Goal: Information Seeking & Learning: Learn about a topic

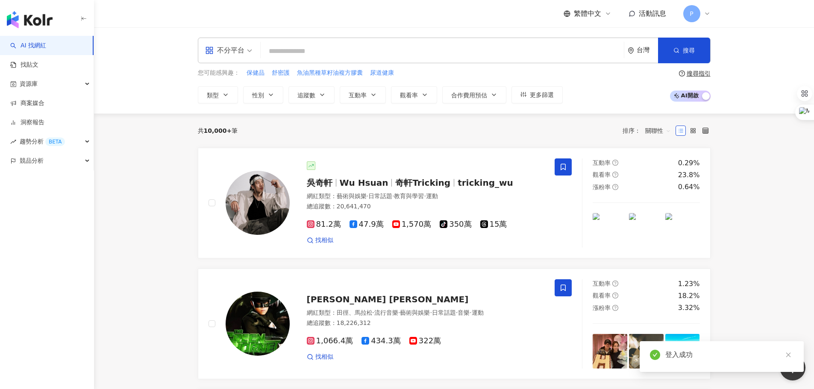
click at [757, 65] on div "不分平台 台灣 搜尋 您可能感興趣： 保健品 舒密護 魚油黑種草籽油複方膠囊 尿道健康 類型 性別 追蹤數 互動率 觀看率 合作費用預估 更多篩選 搜尋指引 …" at bounding box center [454, 70] width 720 height 86
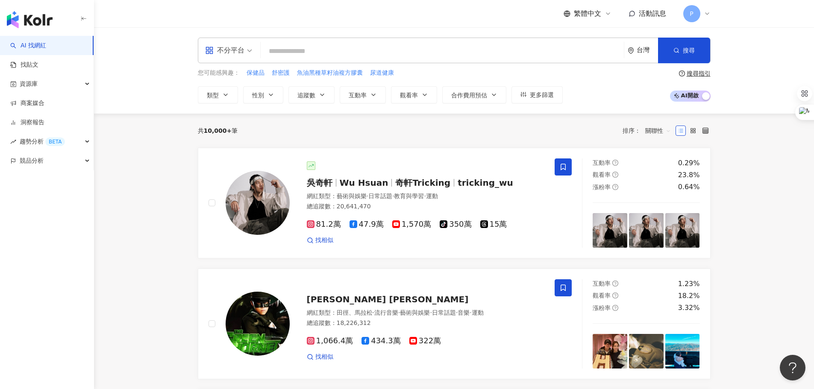
drag, startPoint x: 188, startPoint y: 1, endPoint x: 308, endPoint y: 15, distance: 121.3
click at [308, 15] on div "繁體中文 活動訊息 P" at bounding box center [454, 13] width 513 height 27
click at [230, 95] on button "類型" at bounding box center [218, 94] width 40 height 17
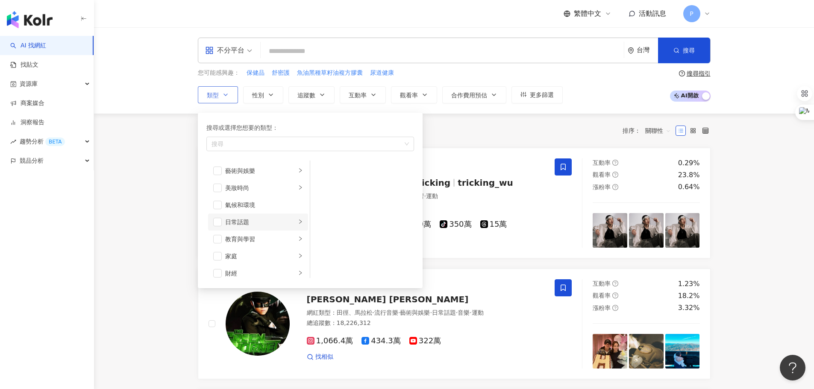
click at [243, 222] on div "日常話題" at bounding box center [260, 221] width 71 height 9
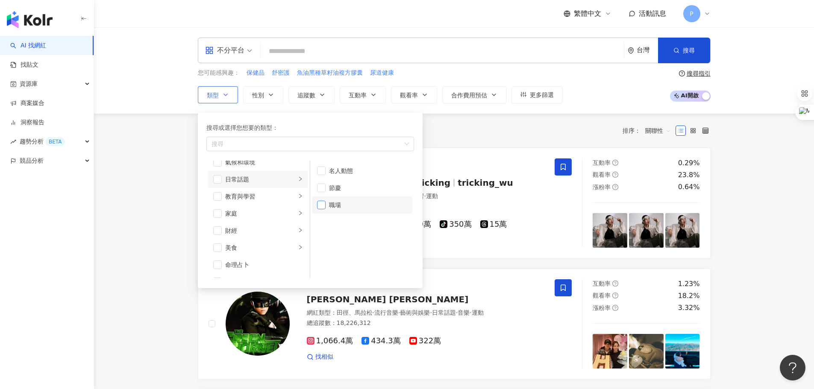
click at [324, 205] on span "button" at bounding box center [321, 205] width 9 height 9
drag, startPoint x: 451, startPoint y: 140, endPoint x: 677, endPoint y: 91, distance: 231.6
click at [453, 139] on div "共 10,000+ 筆 排序： 關聯性" at bounding box center [454, 131] width 513 height 34
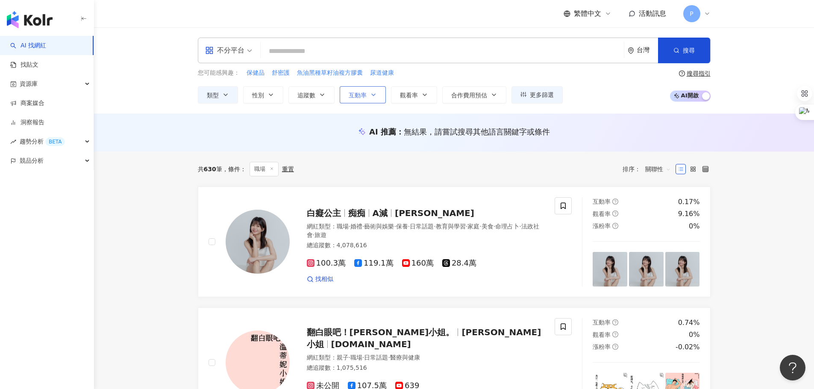
click at [378, 98] on button "互動率" at bounding box center [363, 94] width 46 height 17
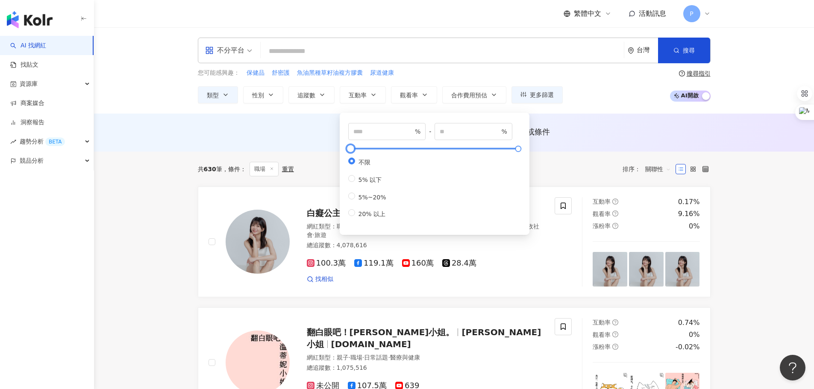
type input "**"
type input "*****"
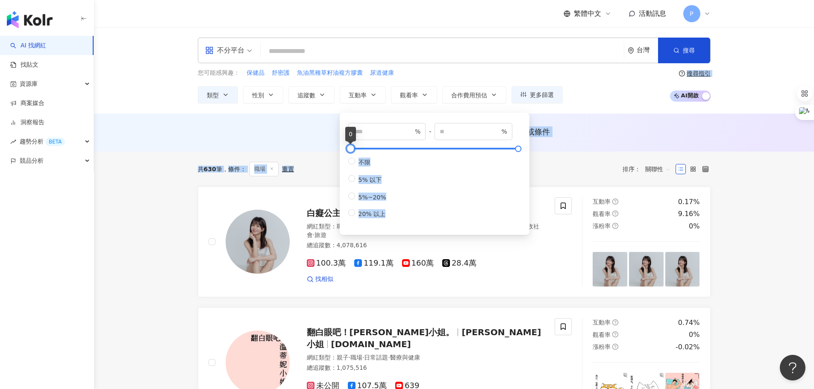
drag, startPoint x: 352, startPoint y: 152, endPoint x: 344, endPoint y: 164, distance: 14.6
click at [362, 195] on label "5%~20%" at bounding box center [368, 197] width 41 height 8
type input "*"
type input "**"
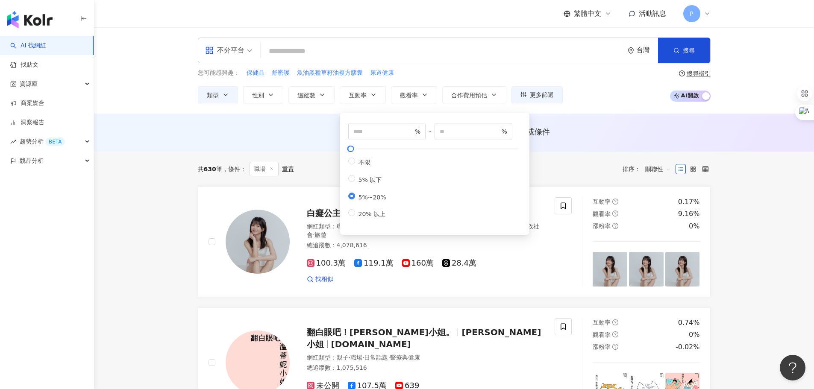
click at [569, 156] on div "共 630 筆 條件 ： 職場 重置 排序： 關聯性" at bounding box center [454, 169] width 513 height 35
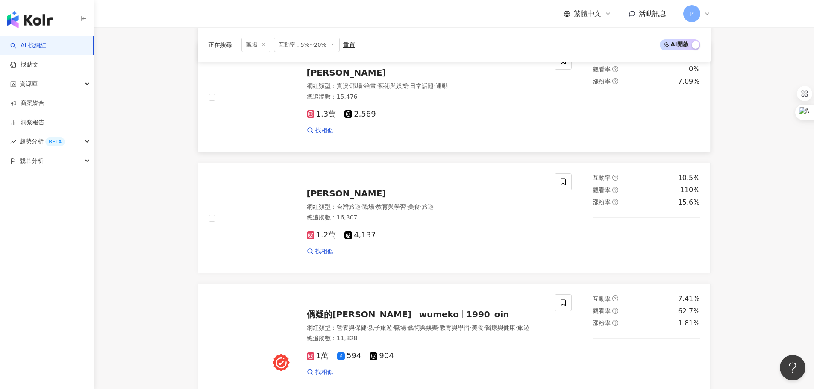
scroll to position [1495, 0]
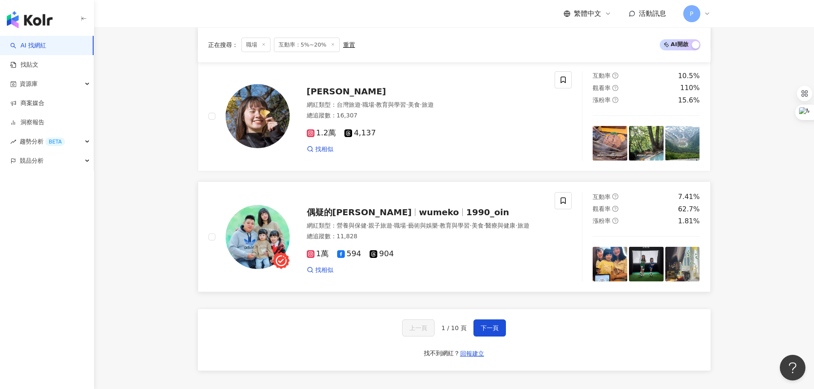
click at [428, 241] on div "總追蹤數 ： 11,828" at bounding box center [426, 236] width 238 height 9
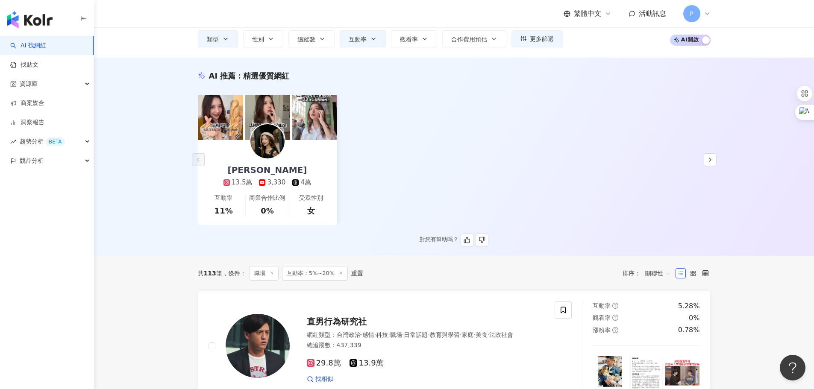
scroll to position [0, 0]
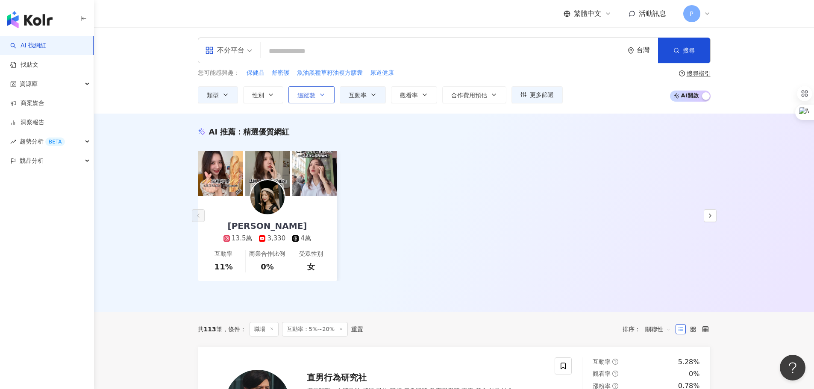
click at [303, 94] on span "追蹤數" at bounding box center [306, 95] width 18 height 7
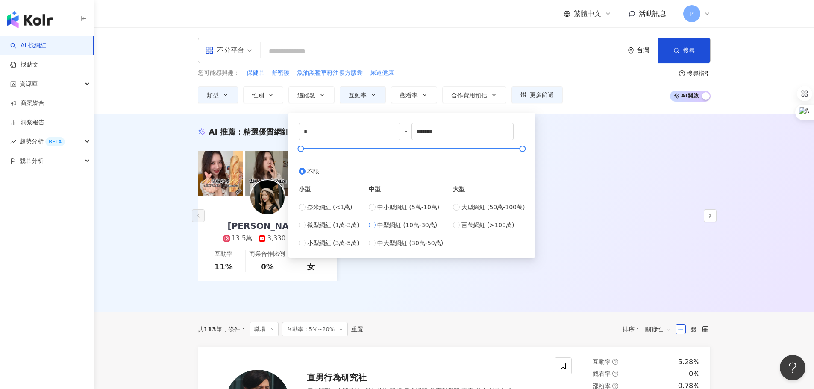
click at [400, 223] on span "中型網紅 (10萬-30萬)" at bounding box center [407, 224] width 60 height 9
type input "******"
click at [574, 208] on div "Ariel Valentine 13.5萬 3,330 4萬 互動率 11% 商業合作比例 0% 受眾性別 女" at bounding box center [454, 216] width 513 height 130
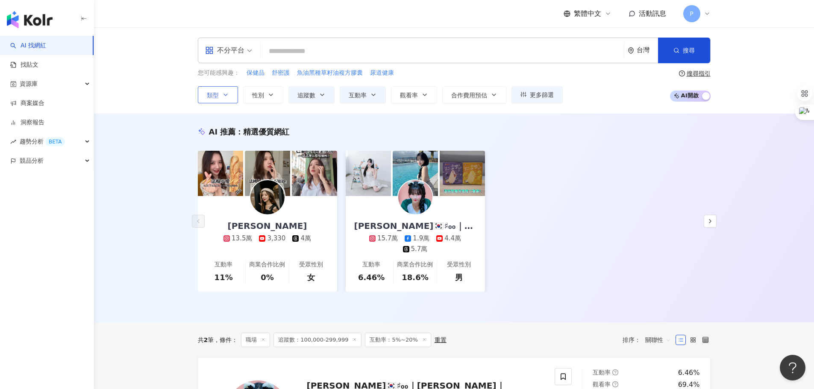
click at [225, 97] on icon "button" at bounding box center [225, 94] width 7 height 7
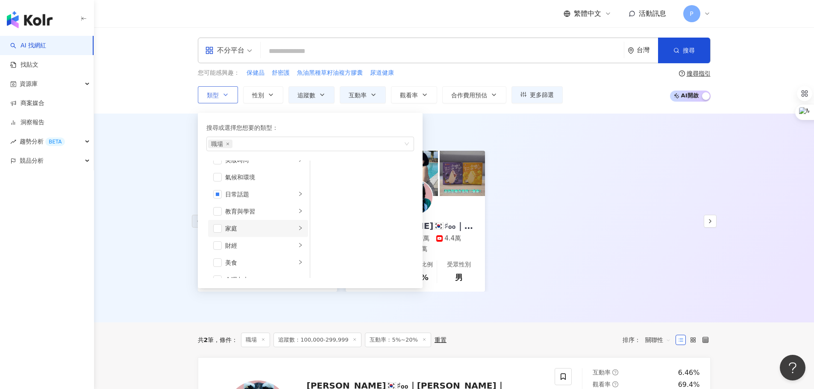
scroll to position [43, 0]
click at [218, 210] on span "button" at bounding box center [217, 213] width 9 height 9
click at [251, 190] on div "生活風格" at bounding box center [260, 187] width 71 height 9
click at [255, 226] on div "醫療與健康" at bounding box center [260, 221] width 71 height 9
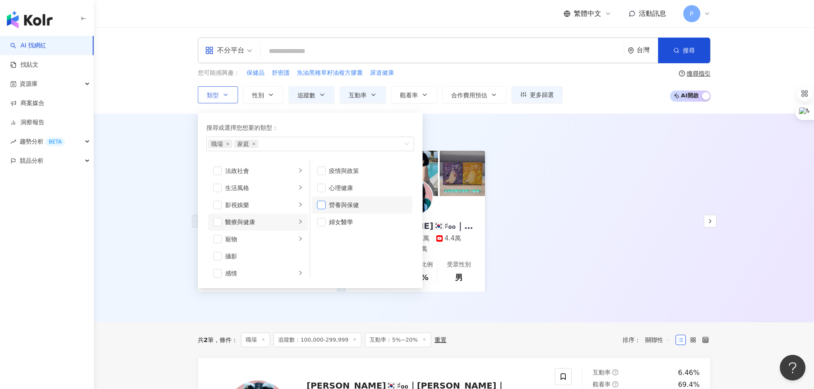
click at [320, 208] on span "button" at bounding box center [321, 205] width 9 height 9
click at [323, 218] on span "button" at bounding box center [321, 222] width 9 height 9
click at [294, 232] on li "寵物" at bounding box center [258, 239] width 100 height 17
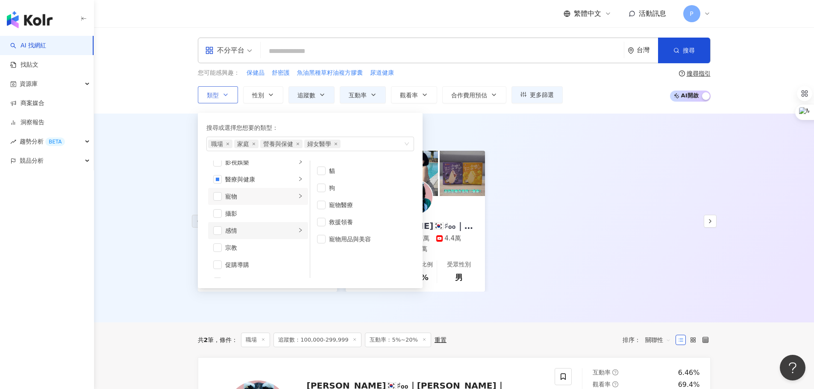
click at [259, 227] on div "感情" at bounding box center [260, 230] width 71 height 9
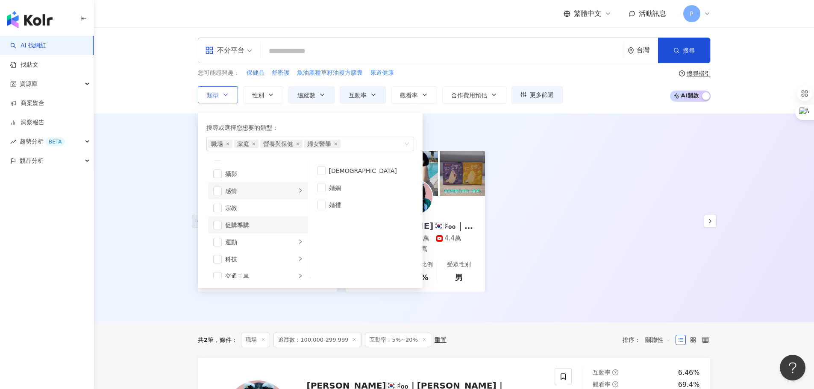
click at [253, 222] on div "促購導購" at bounding box center [264, 224] width 78 height 9
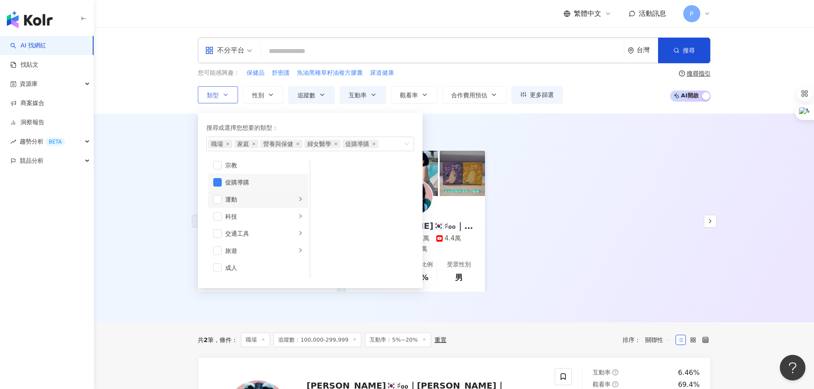
click at [273, 198] on div "運動" at bounding box center [260, 199] width 71 height 9
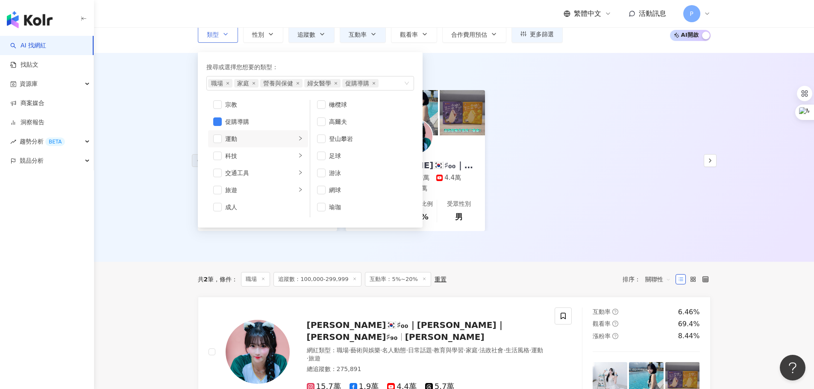
scroll to position [43, 0]
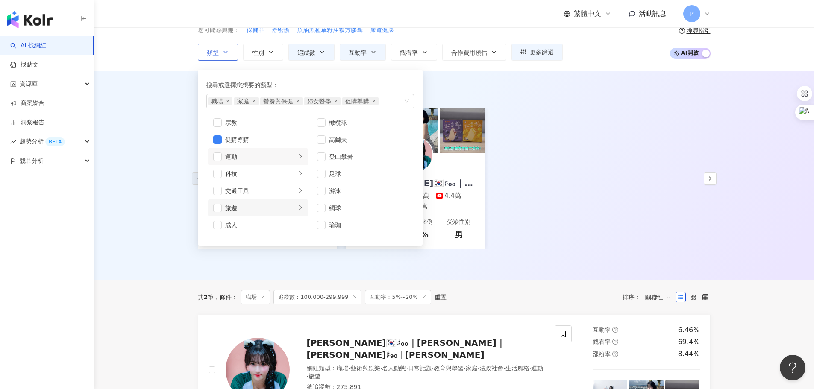
click at [250, 202] on li "旅遊" at bounding box center [258, 207] width 100 height 17
drag, startPoint x: 320, startPoint y: 180, endPoint x: 326, endPoint y: 180, distance: 6.4
click at [320, 180] on span "button" at bounding box center [321, 179] width 9 height 9
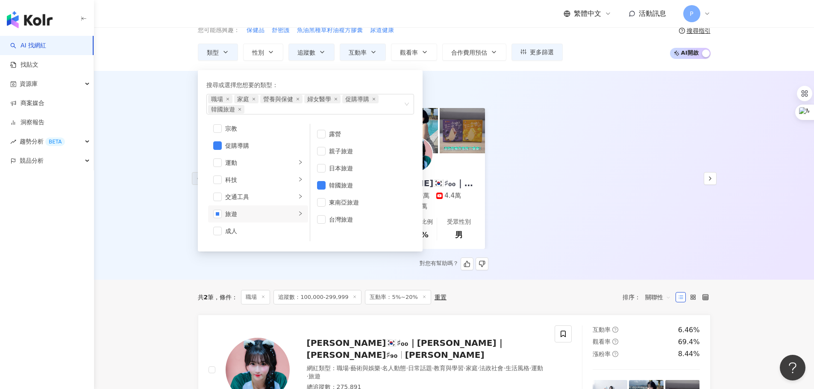
click at [502, 160] on div "Ariel Valentine 13.5萬 3,330 4萬 互動率 11% 商業合作比例 0% 受眾性別 女 박민서🇰🇷♯₀₀｜Mingo｜朴旻曙 ♯₉₀ …" at bounding box center [454, 178] width 513 height 141
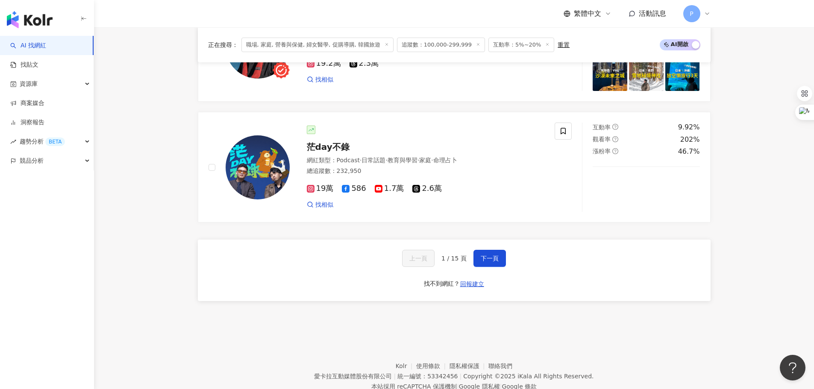
scroll to position [1580, 0]
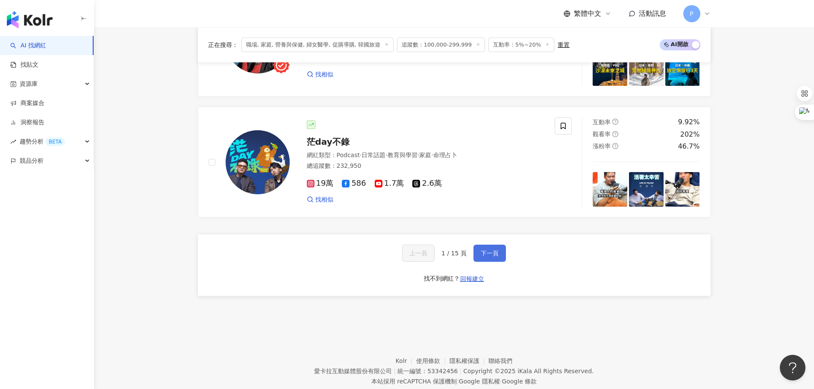
click at [482, 257] on span "下一頁" at bounding box center [490, 253] width 18 height 7
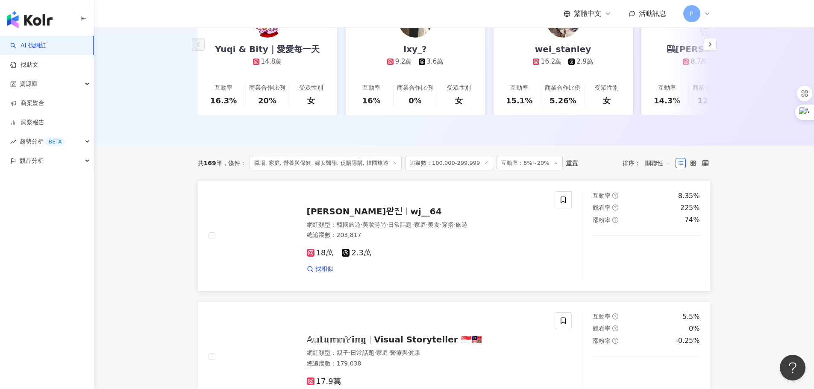
scroll to position [256, 0]
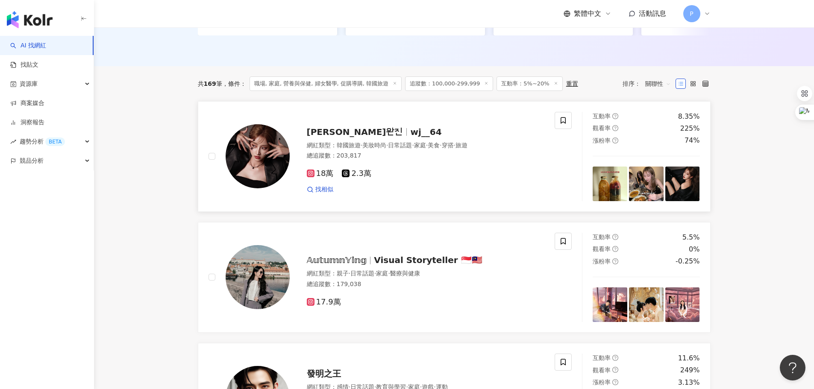
click at [331, 137] on span "婉蓁완진" at bounding box center [355, 132] width 97 height 10
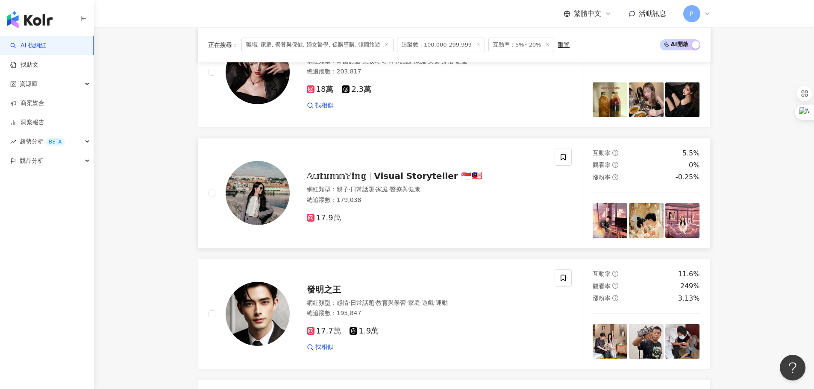
scroll to position [342, 0]
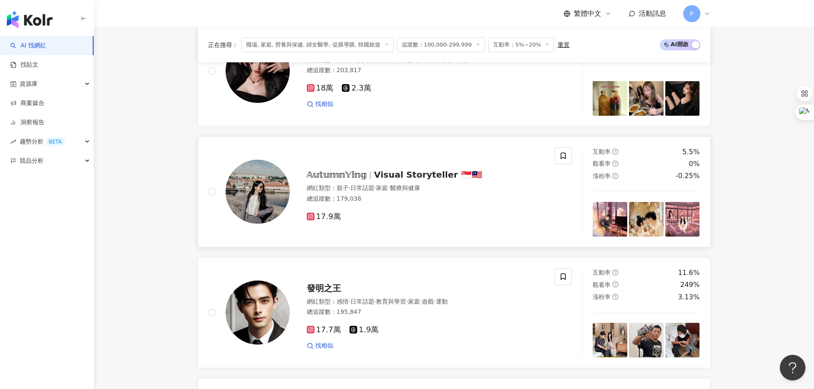
click at [418, 179] on span "Visual Storyteller 🇸🇬🇲🇾" at bounding box center [428, 175] width 108 height 10
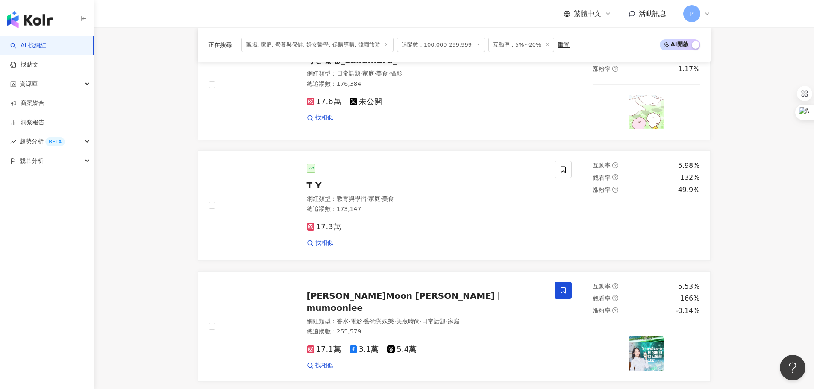
scroll to position [854, 0]
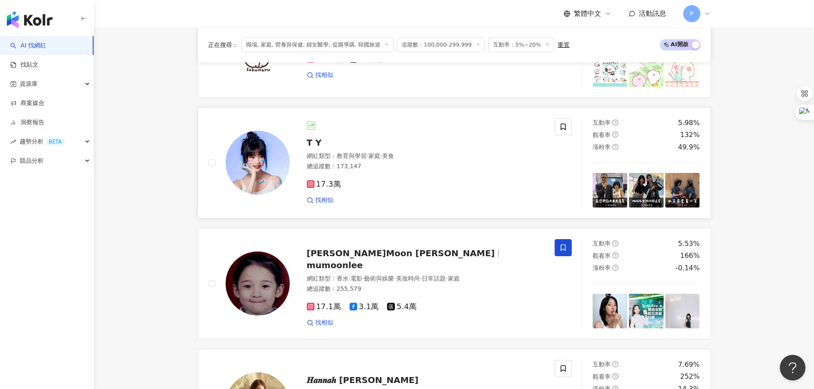
click at [442, 171] on div "總追蹤數 ： 173,147" at bounding box center [426, 166] width 238 height 9
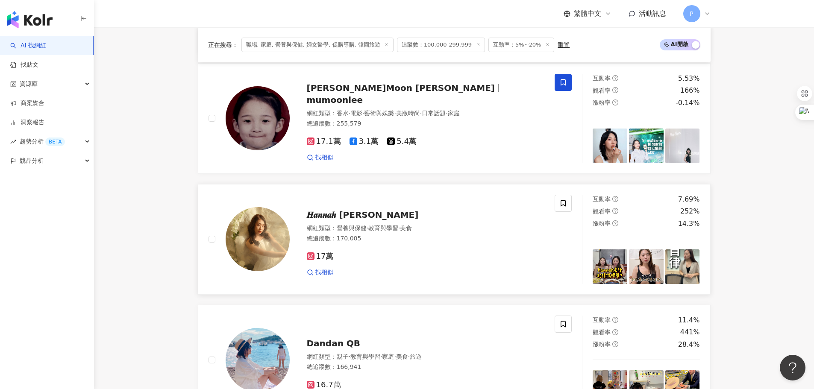
scroll to position [1111, 0]
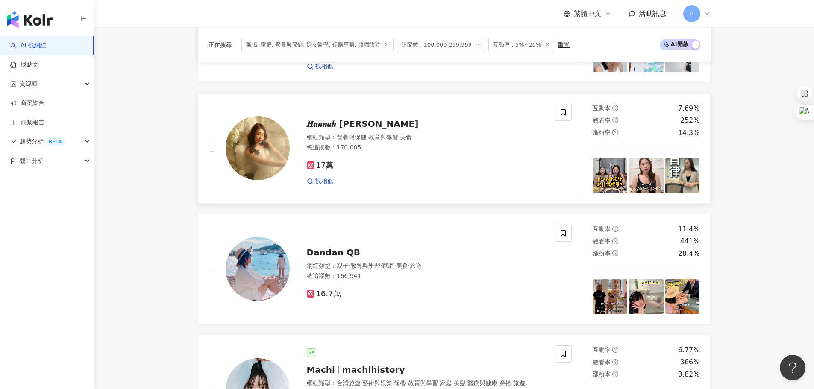
click at [404, 167] on div "17萬 找相似" at bounding box center [426, 170] width 238 height 32
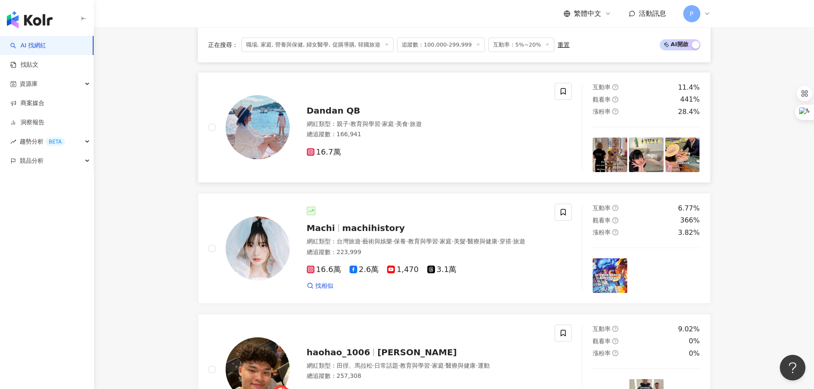
scroll to position [1239, 0]
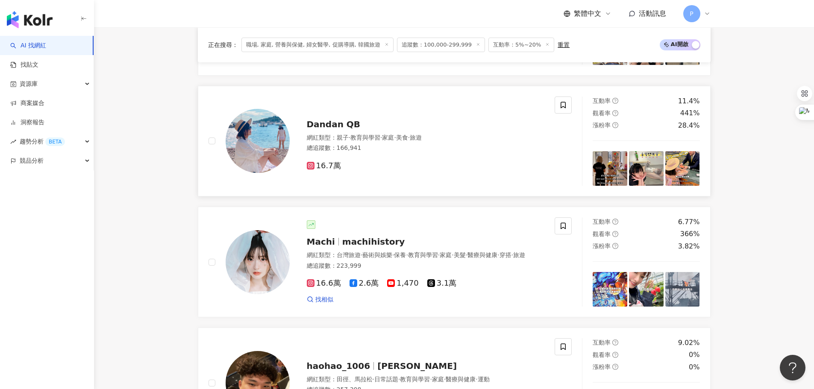
click at [393, 139] on div "Dandan QB 網紅類型 ： 親子 · 教育與學習 · 家庭 · 美食 · 旅遊 總追蹤數 ： 166,941 16.7萬" at bounding box center [417, 141] width 255 height 60
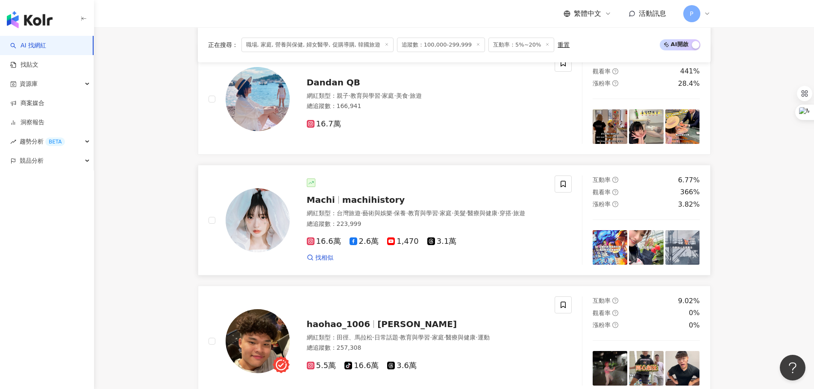
scroll to position [1324, 0]
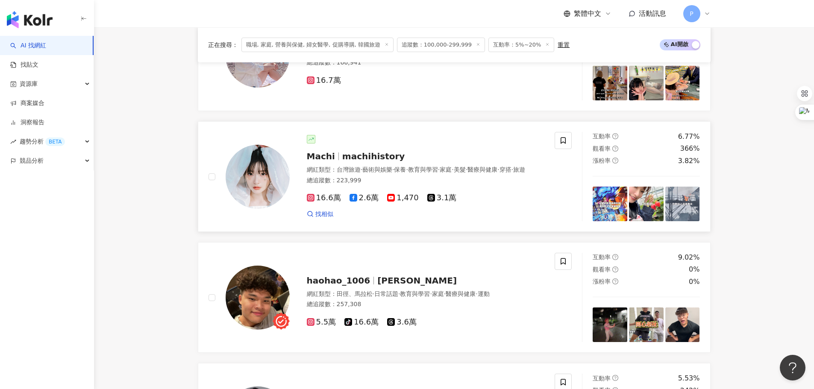
click at [519, 174] on div "網紅類型 ： 台灣旅遊 · 藝術與娛樂 · 保養 · 教育與學習 · 家庭 · 美髮 · 醫療與健康 · 穿搭 · 旅遊" at bounding box center [426, 170] width 238 height 9
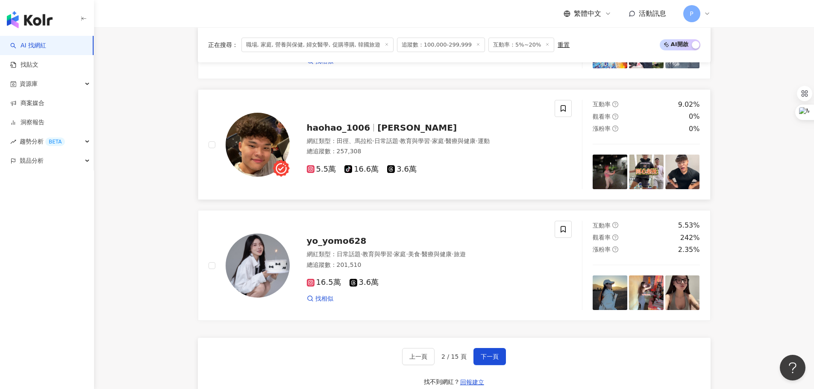
scroll to position [1538, 0]
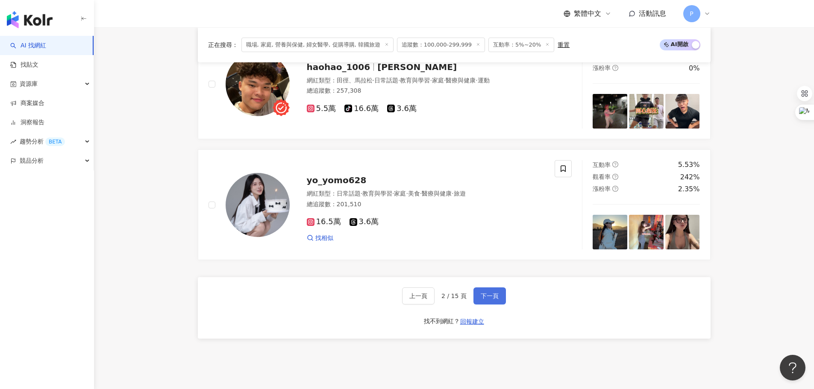
click at [486, 305] on button "下一頁" at bounding box center [489, 295] width 32 height 17
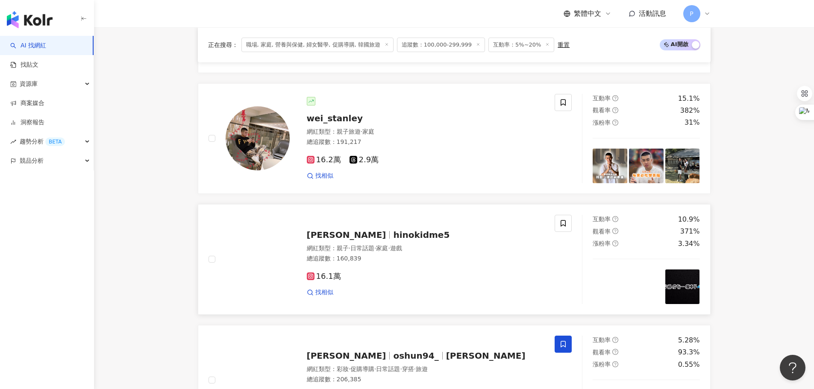
scroll to position [427, 0]
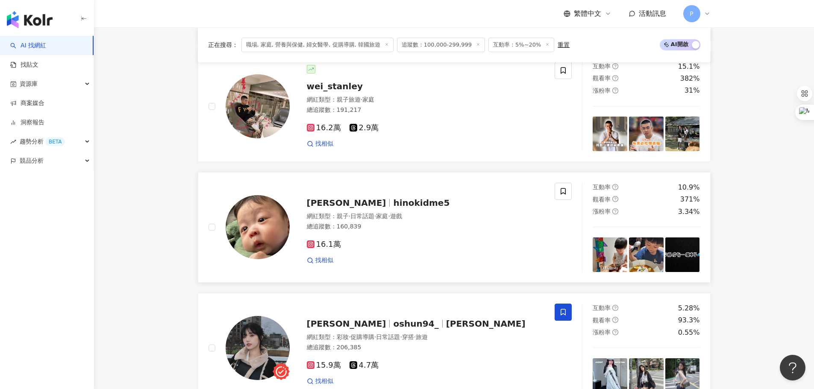
click at [490, 218] on div "木木 hinokidme5 網紅類型 ： 親子 · 日常話題 · 家庭 · 遊戲 總追蹤數 ： 160,839 16.1萬 找相似" at bounding box center [417, 227] width 255 height 75
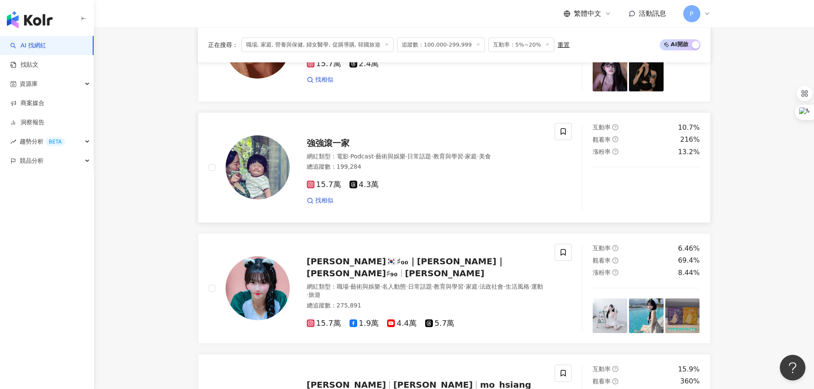
scroll to position [1111, 0]
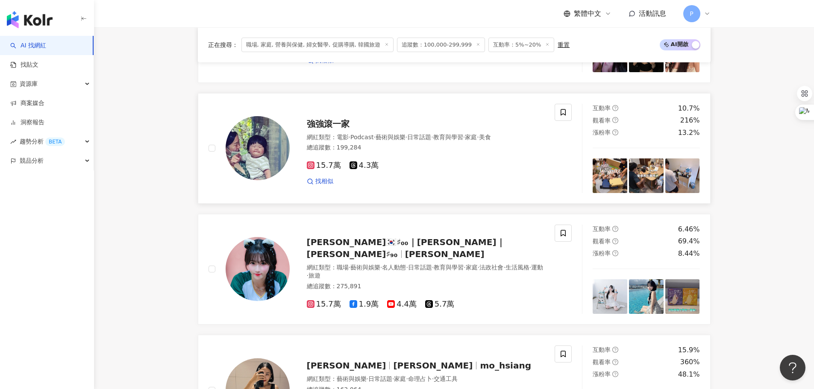
click at [468, 180] on div "15.7萬 4.3萬 找相似" at bounding box center [426, 170] width 238 height 32
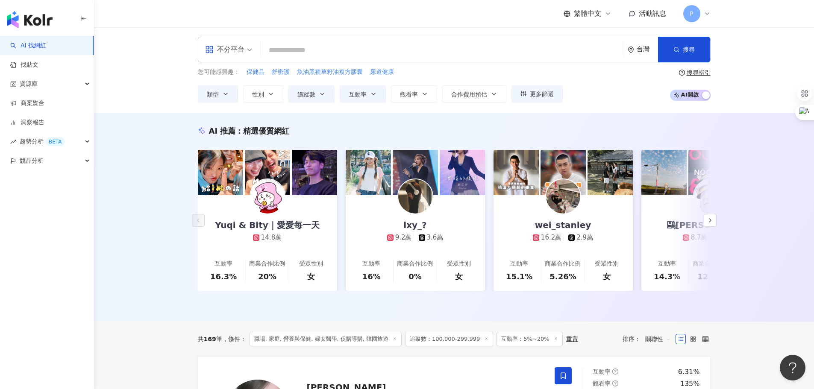
scroll to position [0, 0]
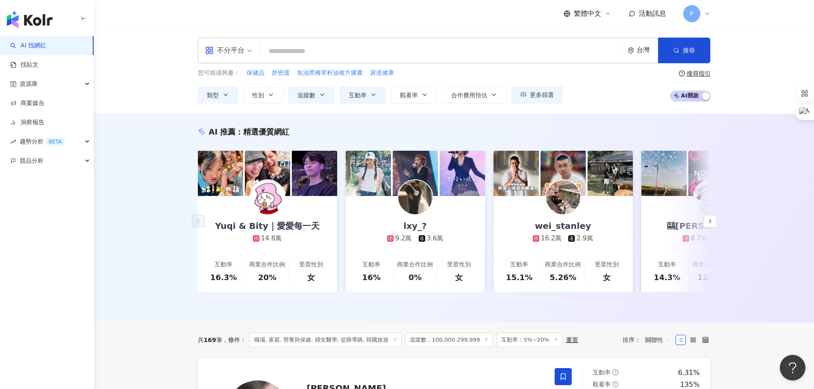
click at [311, 61] on div "不分平台 台灣 搜尋" at bounding box center [454, 51] width 513 height 26
click at [311, 54] on input "search" at bounding box center [442, 51] width 356 height 16
click at [254, 73] on span "保健品" at bounding box center [255, 73] width 18 height 9
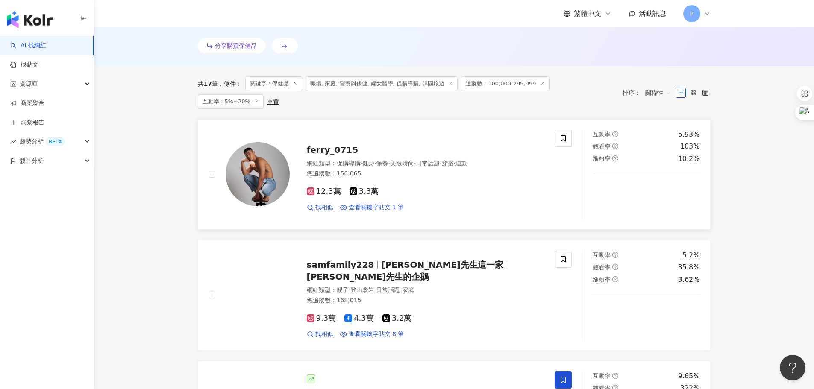
scroll to position [256, 0]
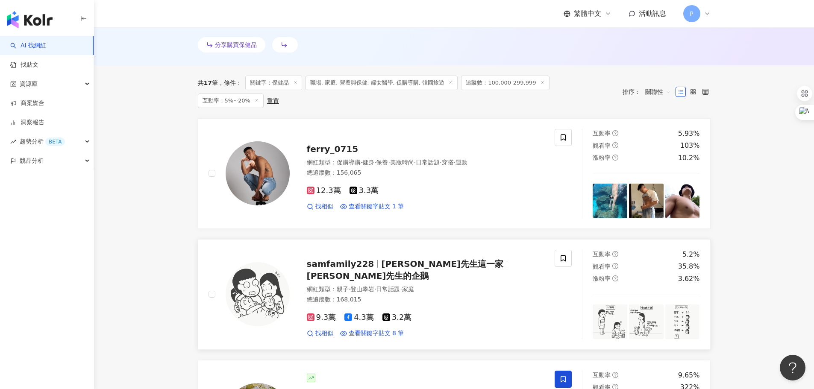
click at [429, 271] on span "山姆先生的企鵝" at bounding box center [368, 276] width 122 height 10
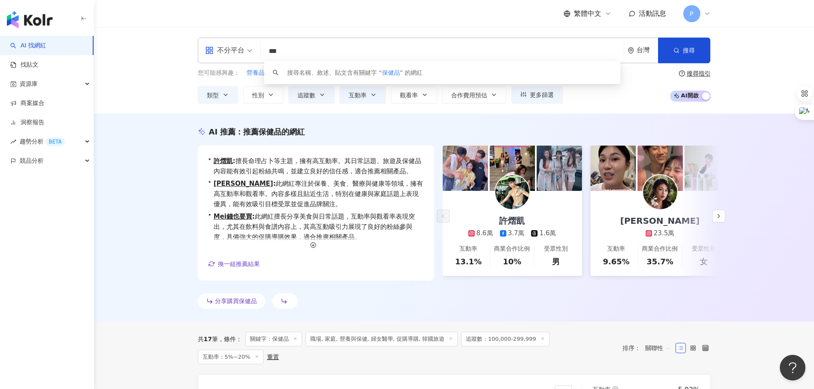
scroll to position [0, 0]
drag, startPoint x: 317, startPoint y: 54, endPoint x: 267, endPoint y: 54, distance: 50.0
click at [267, 54] on input "***" at bounding box center [442, 51] width 356 height 16
type input "**"
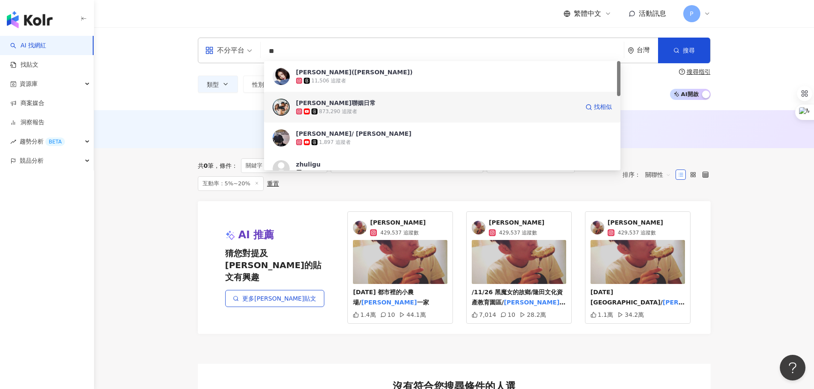
click at [331, 111] on div "873,290 追蹤者" at bounding box center [338, 111] width 38 height 7
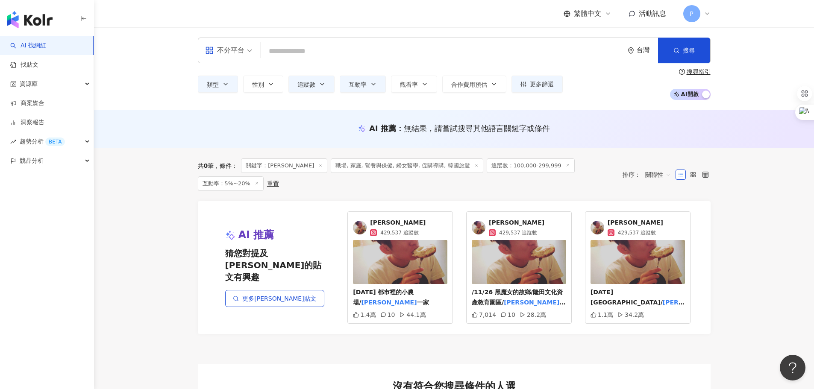
click at [264, 176] on span "互動率：5%~20%" at bounding box center [231, 183] width 66 height 15
click at [546, 94] on div "類型 性別 追蹤數 互動率 觀看率 合作費用預估 更多篩選 * % - ** % 不限 5% 以下 5%~20% 20% 以上 ****** - ******…" at bounding box center [454, 84] width 513 height 32
click at [528, 83] on button "更多篩選" at bounding box center [536, 84] width 51 height 17
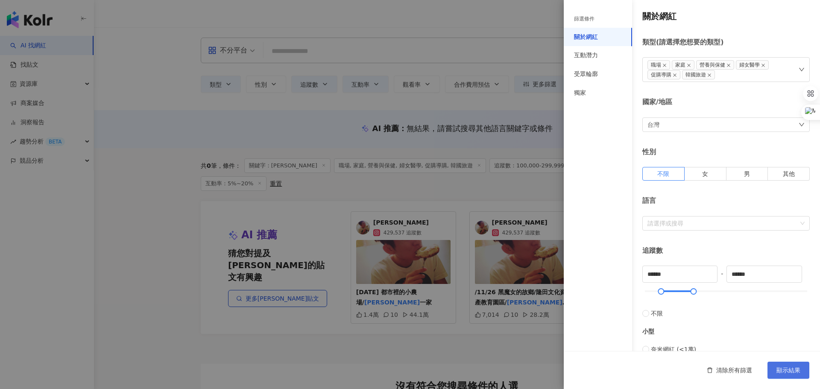
click at [790, 374] on span "顯示結果" at bounding box center [789, 370] width 24 height 7
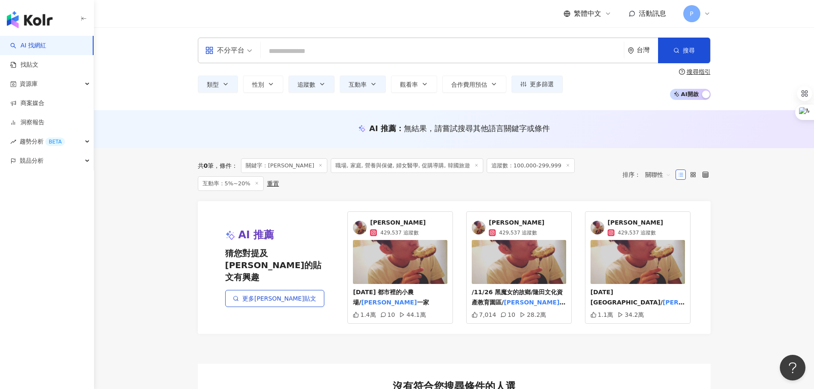
click at [305, 59] on input "search" at bounding box center [442, 51] width 356 height 16
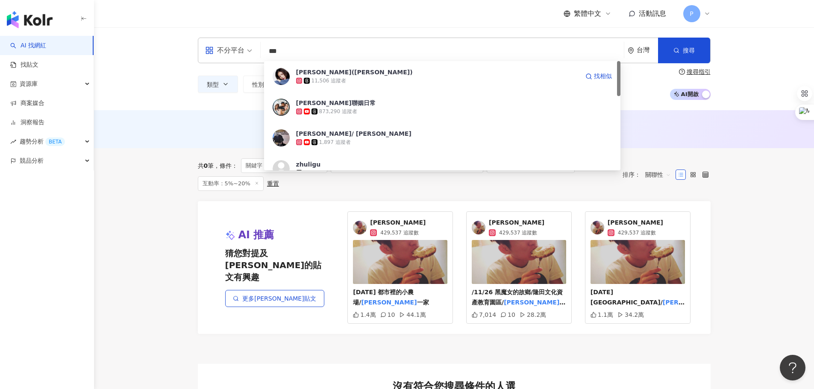
type input "*"
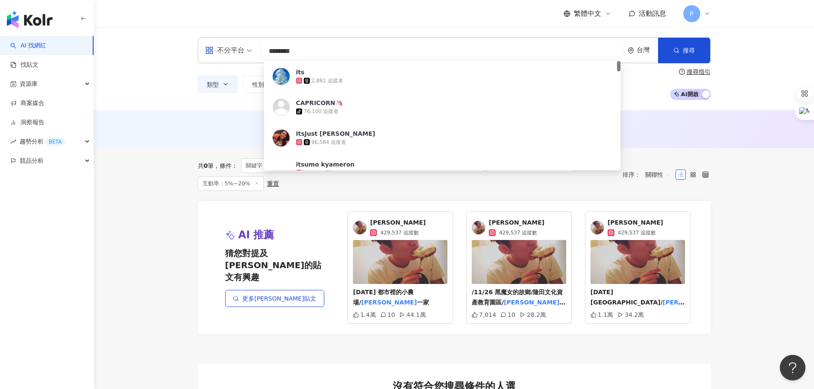
type input "*********"
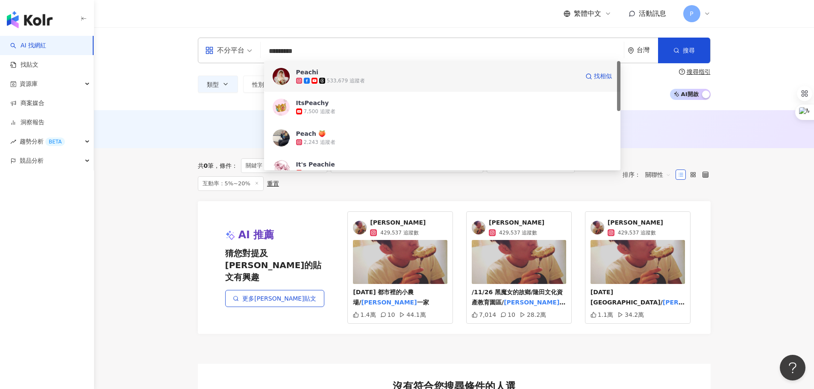
click at [327, 79] on div "533,679 追蹤者" at bounding box center [346, 80] width 38 height 7
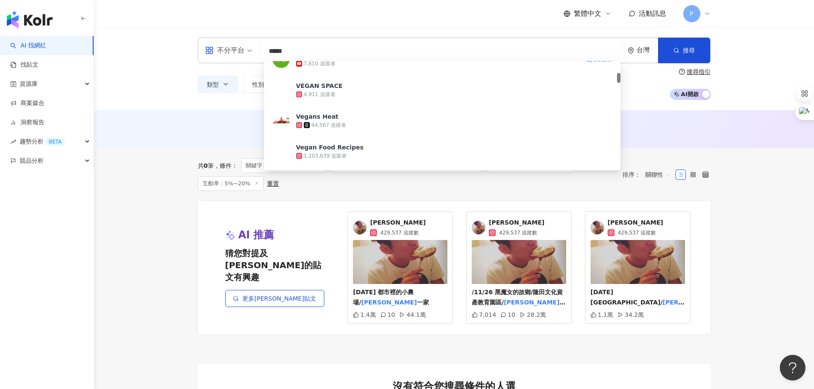
scroll to position [214, 0]
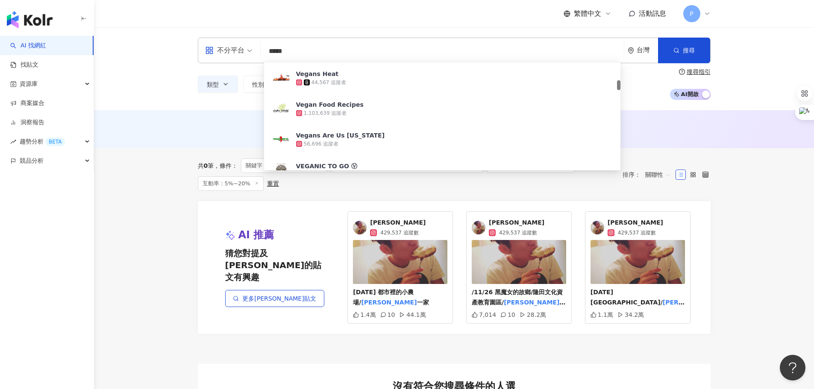
drag, startPoint x: 298, startPoint y: 48, endPoint x: 261, endPoint y: 50, distance: 36.3
click at [261, 50] on div "不分平台 ***** 台灣 搜尋 9aa30e2a-6aaa-4bfc-9b69-609bbbc4a9aa 1f0b6ca4-cf6a-43f9-adb1-e…" at bounding box center [454, 51] width 513 height 26
type input "*"
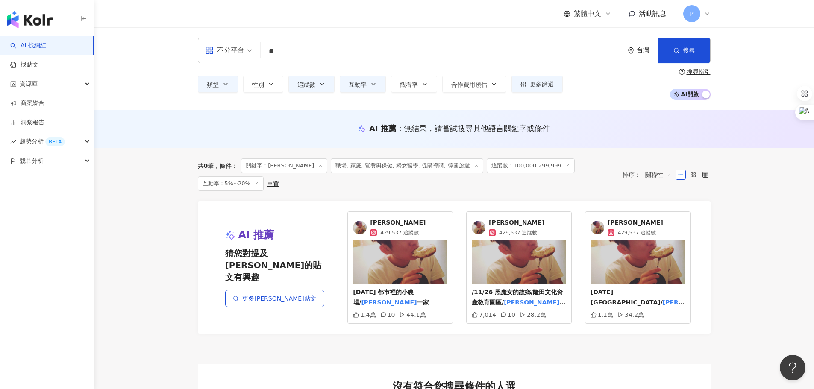
type input "**"
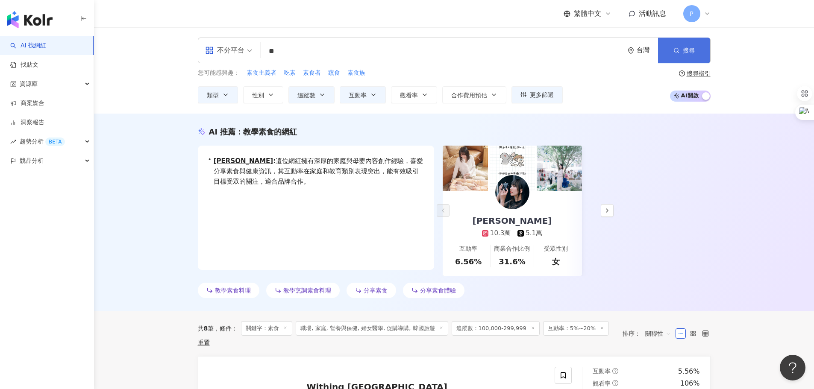
click at [668, 54] on button "搜尋" at bounding box center [684, 51] width 52 height 26
click at [289, 42] on div "不分平台 ** 台灣 搜尋 39c07ddf-3712-4927-a1dd-226403ee81d8 4b96589d-ab1c-49c2-9530-35ad…" at bounding box center [454, 51] width 513 height 26
click at [295, 48] on input "**" at bounding box center [442, 51] width 356 height 16
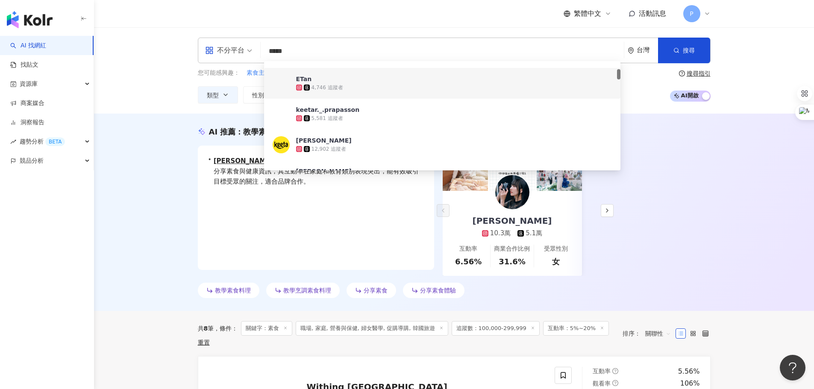
scroll to position [171, 0]
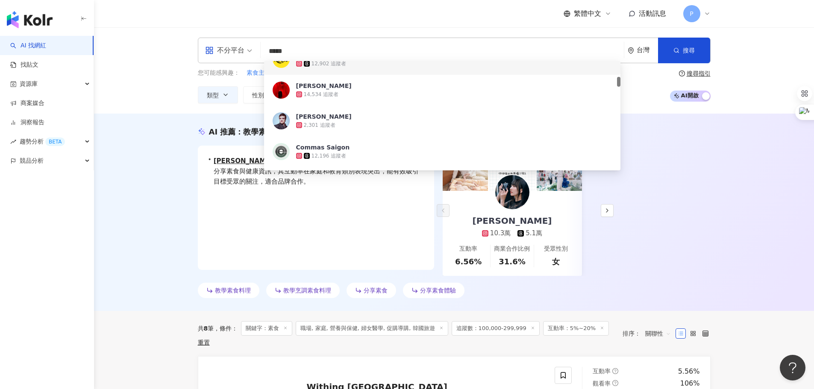
drag, startPoint x: 289, startPoint y: 47, endPoint x: 255, endPoint y: 47, distance: 33.3
click at [255, 47] on div "不分平台 ***** 台灣 搜尋 29da39ed-1153-4d36-9437-cf43abb95edb a07cafa6-e0b7-4c0f-8d1c-1…" at bounding box center [454, 51] width 513 height 26
paste input "**"
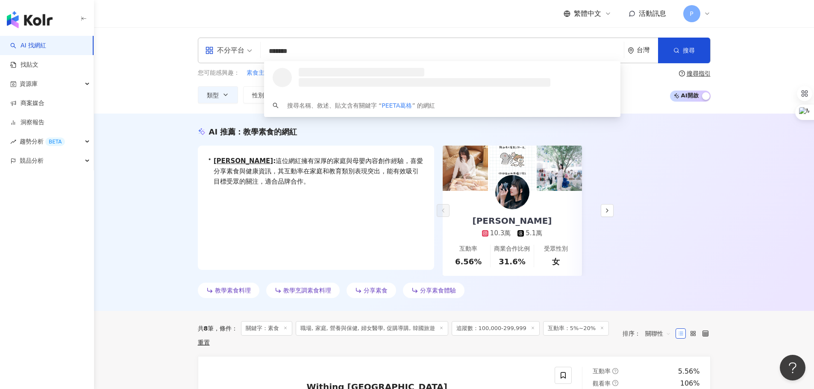
scroll to position [0, 0]
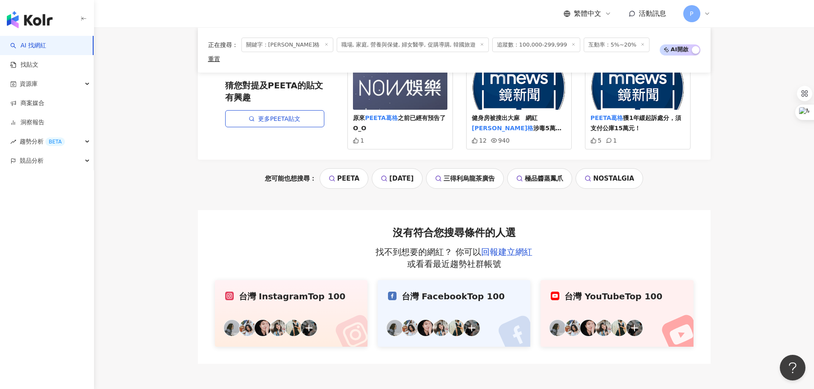
scroll to position [43, 0]
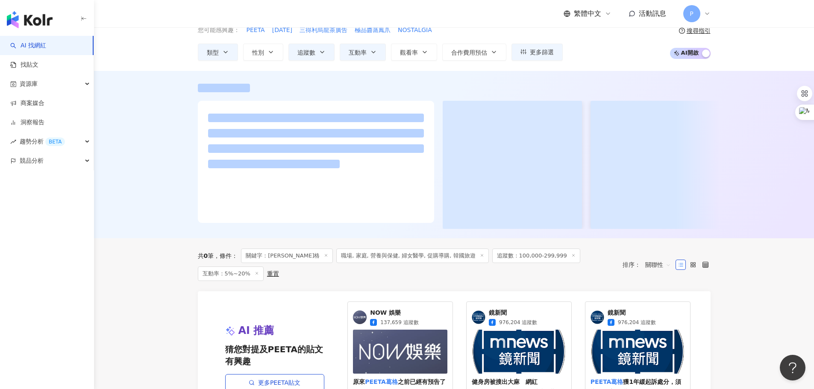
type input "*******"
click at [453, 263] on span "職場, 家庭, 營養與保健, 婦女醫學, 促購導購, 韓國旅遊" at bounding box center [412, 256] width 152 height 15
click at [480, 258] on icon at bounding box center [482, 255] width 4 height 4
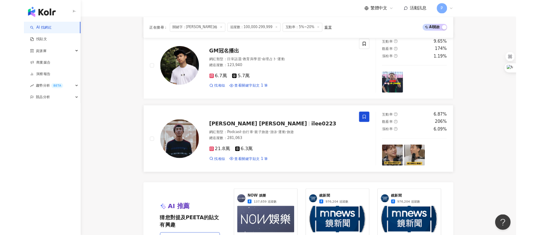
scroll to position [432, 0]
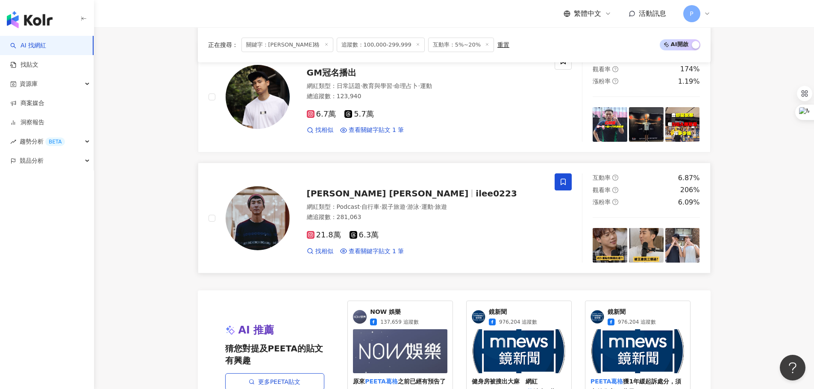
click at [475, 196] on span "ilee0223" at bounding box center [495, 193] width 41 height 10
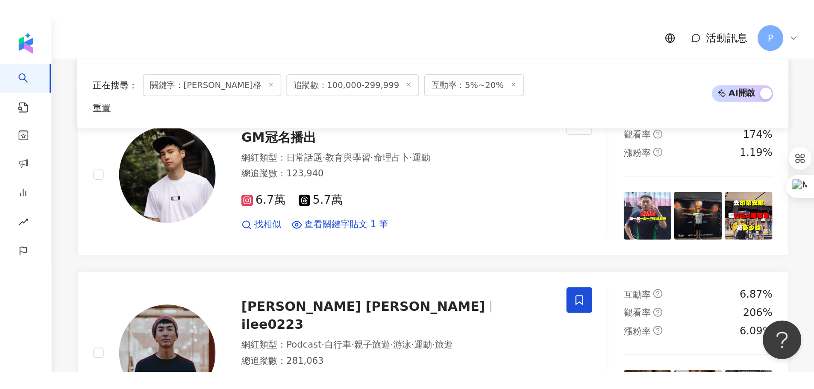
scroll to position [328, 0]
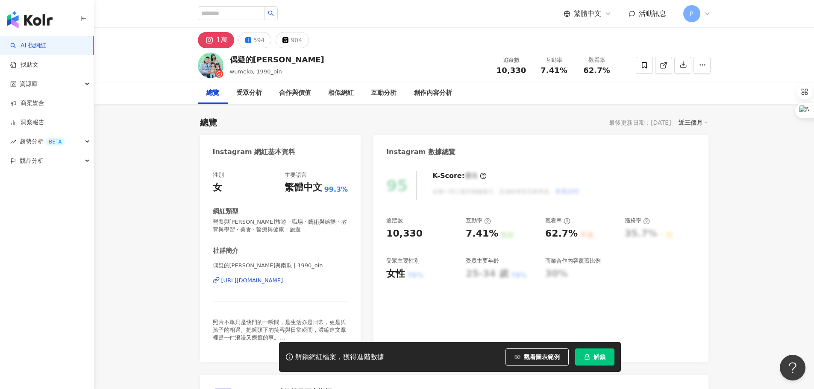
click at [579, 357] on button "解鎖" at bounding box center [594, 357] width 39 height 17
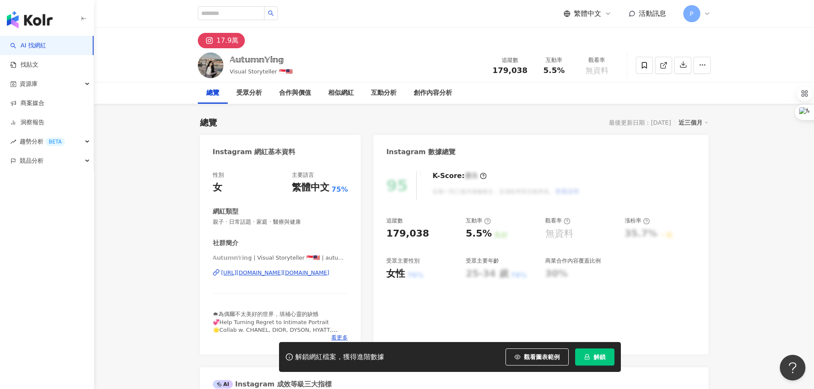
click at [277, 273] on div "https://www.instagram.com/autumn.ying/" at bounding box center [275, 273] width 108 height 8
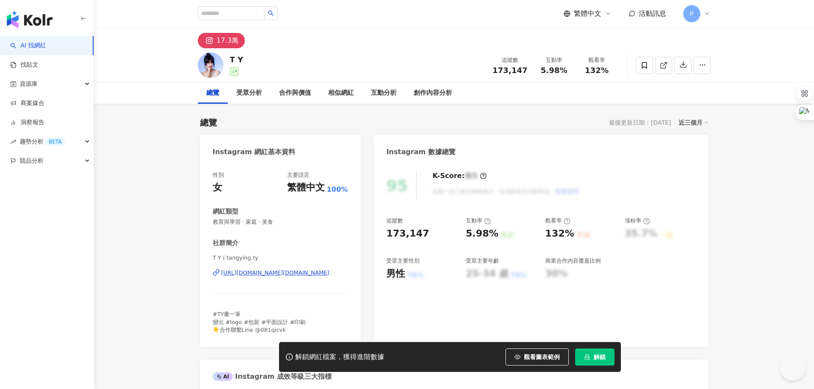
click at [287, 272] on div "https://www.instagram.com/tangying.ty/" at bounding box center [275, 273] width 108 height 8
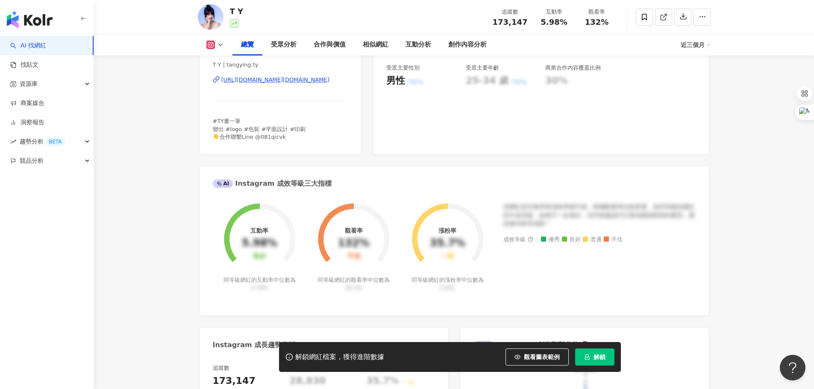
scroll to position [128, 0]
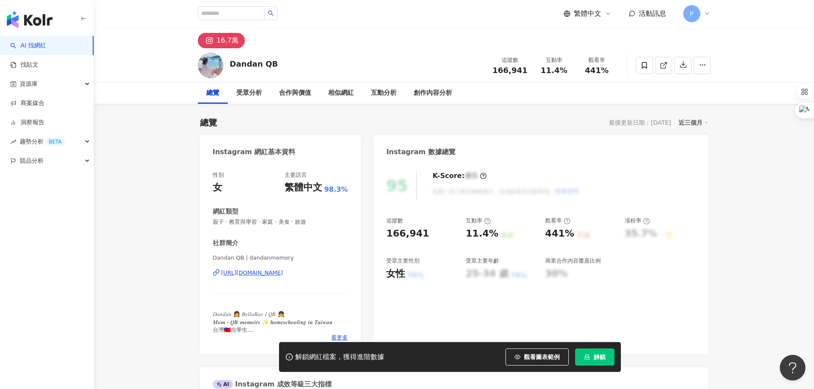
click at [280, 273] on div "https://www.instagram.com/dandanmemory/" at bounding box center [252, 273] width 62 height 8
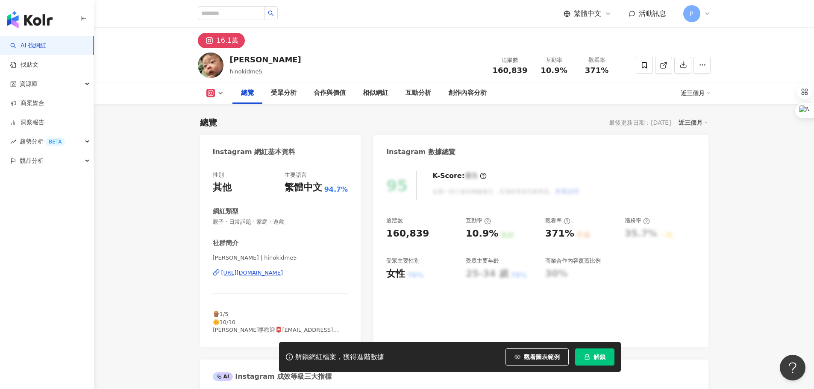
scroll to position [43, 0]
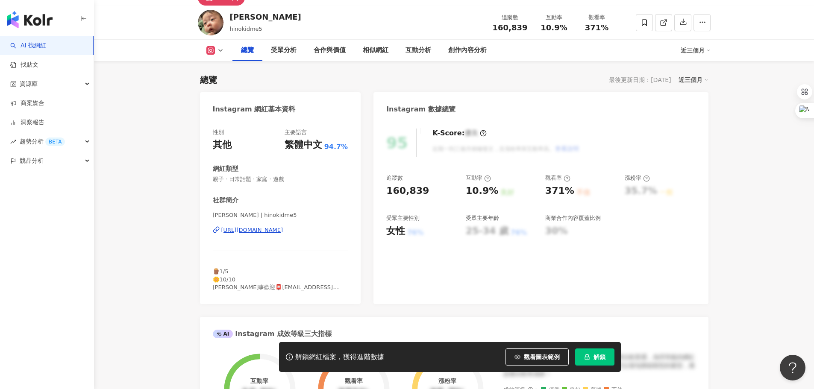
click at [277, 231] on div "https://www.instagram.com/hinokidme5/" at bounding box center [252, 230] width 62 height 8
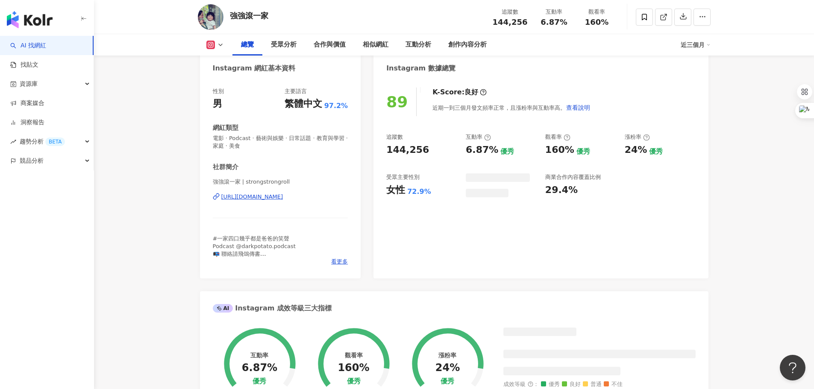
click at [275, 196] on div "[URL][DOMAIN_NAME]" at bounding box center [252, 197] width 62 height 8
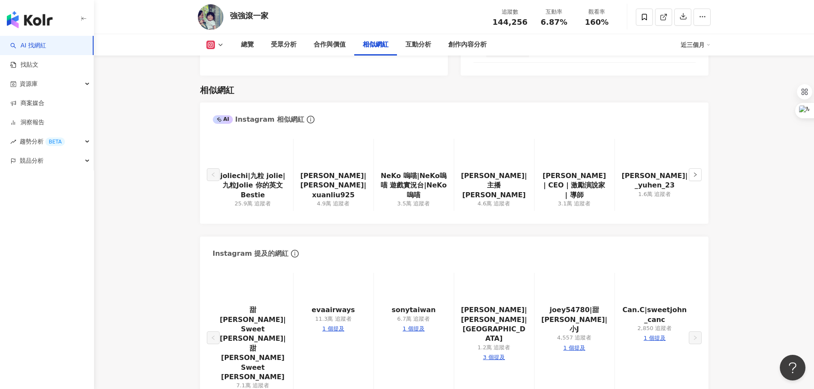
scroll to position [1410, 0]
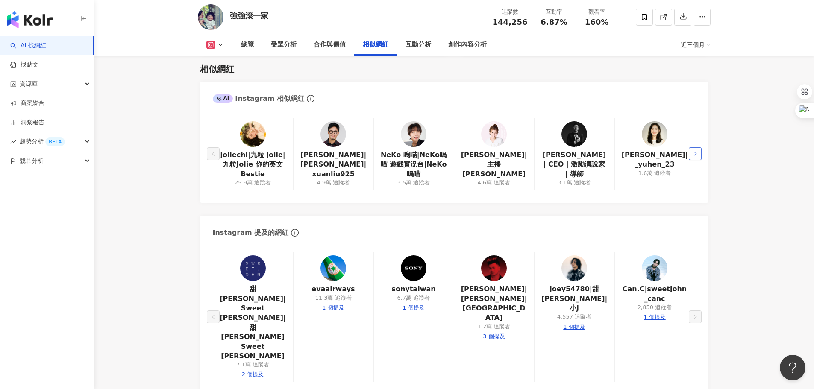
click at [696, 155] on icon "right" at bounding box center [694, 153] width 5 height 5
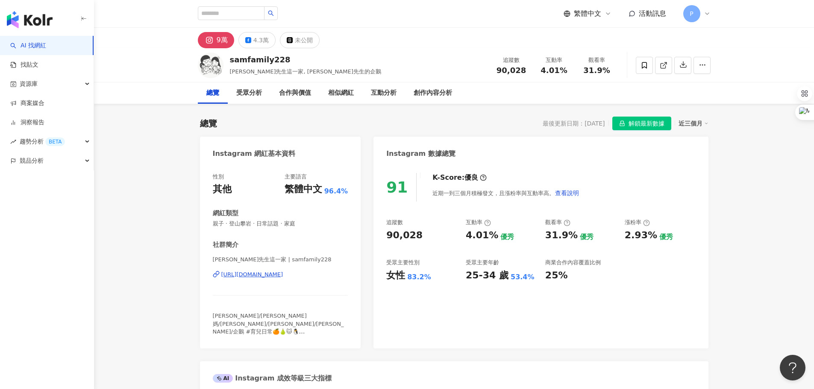
click at [304, 231] on div "性別 其他 主要語言 繁體中文 96.4% 網紅類型 親子 · 登山攀岩 · 日常話題 · 家庭 社群簡介 山姆先生這一家 | samfamily228 ht…" at bounding box center [280, 254] width 135 height 163
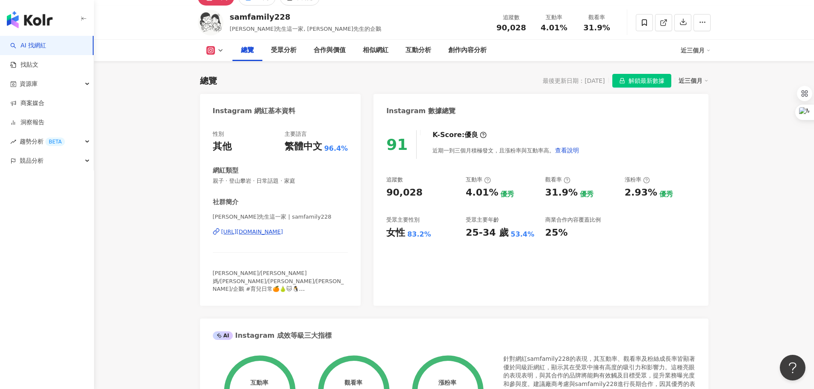
click at [279, 233] on div "https://www.instagram.com/samfamily228/" at bounding box center [252, 232] width 62 height 8
click at [283, 232] on div "https://www.instagram.com/samfamily228/" at bounding box center [252, 232] width 62 height 8
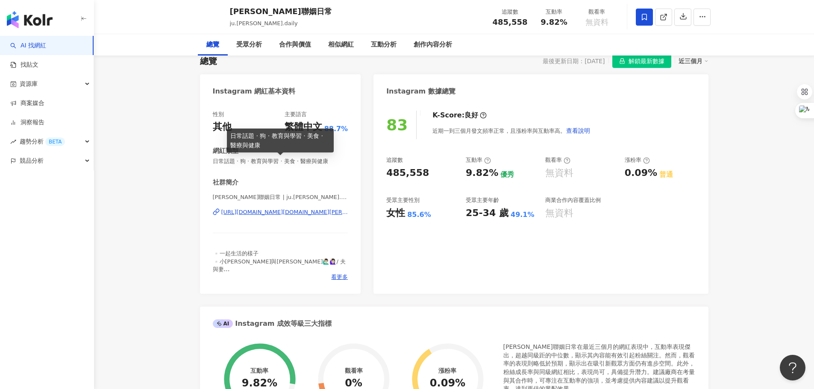
scroll to position [85, 0]
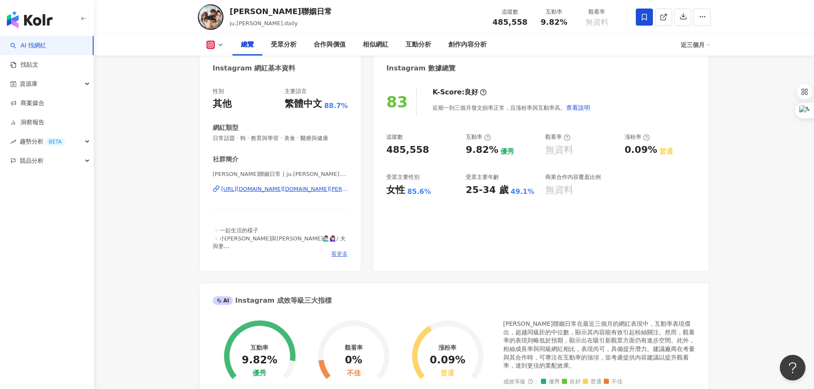
click at [340, 254] on span "看更多" at bounding box center [339, 254] width 17 height 8
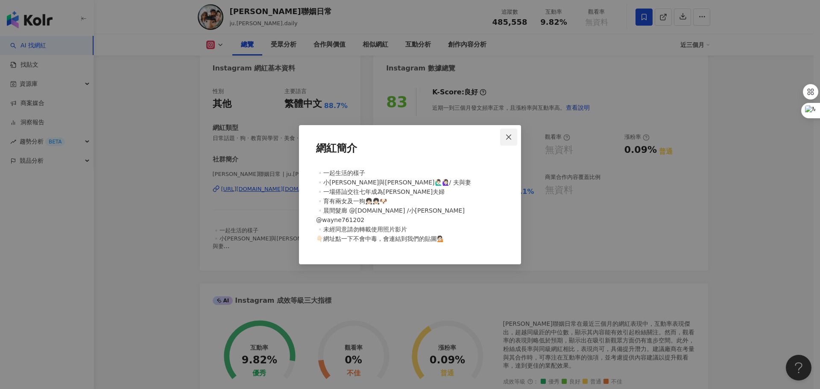
click at [512, 141] on icon "close" at bounding box center [508, 137] width 7 height 7
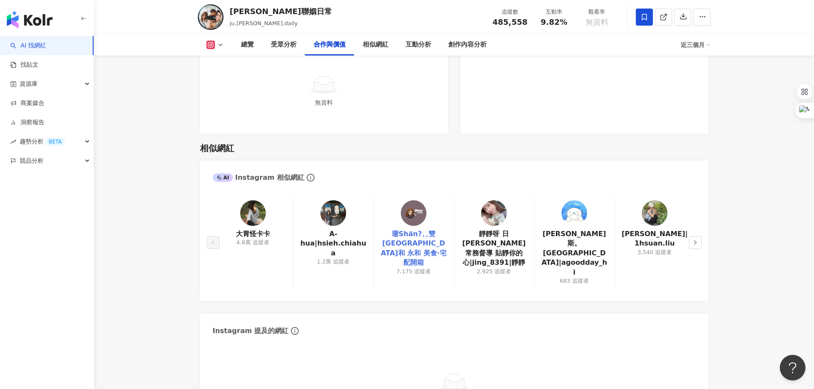
scroll to position [1367, 0]
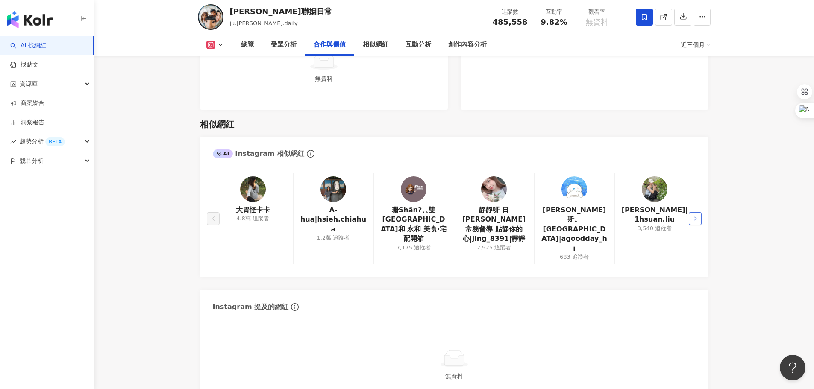
click at [695, 217] on icon "right" at bounding box center [695, 219] width 3 height 4
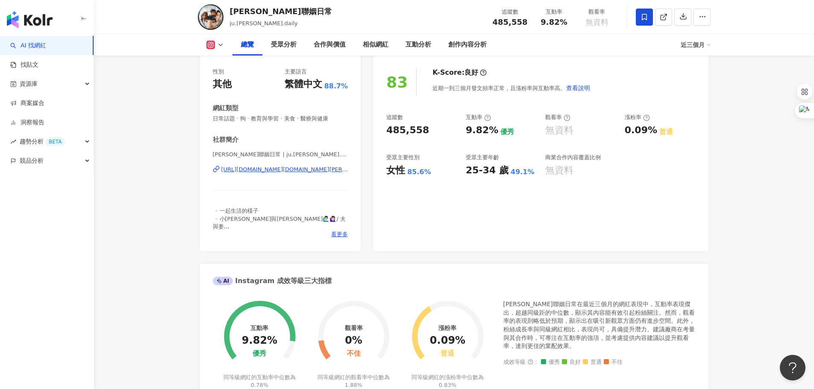
scroll to position [0, 0]
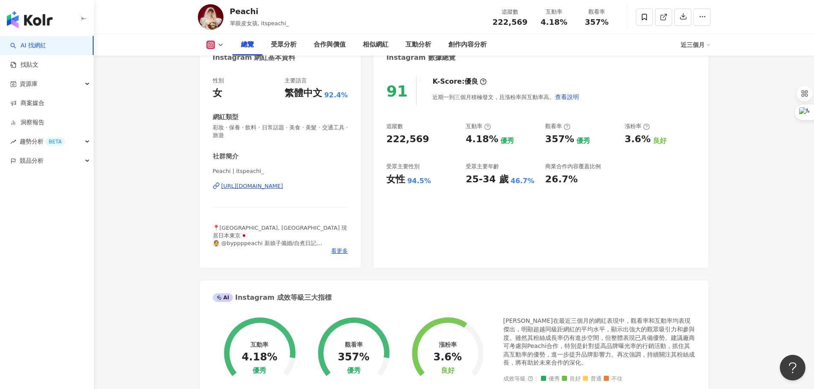
scroll to position [128, 0]
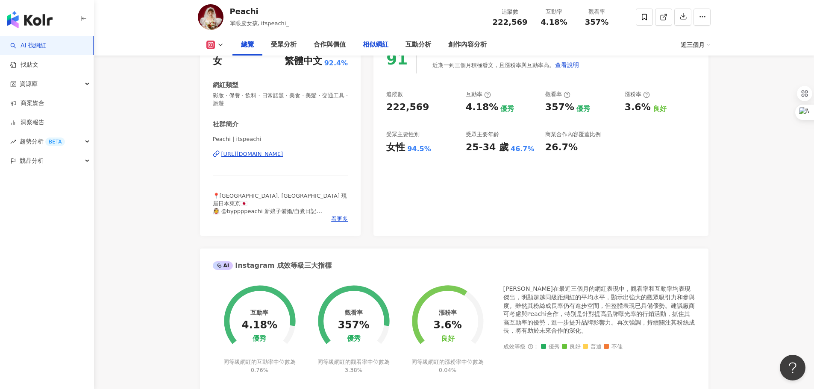
click at [381, 41] on div "相似網紅" at bounding box center [376, 45] width 26 height 10
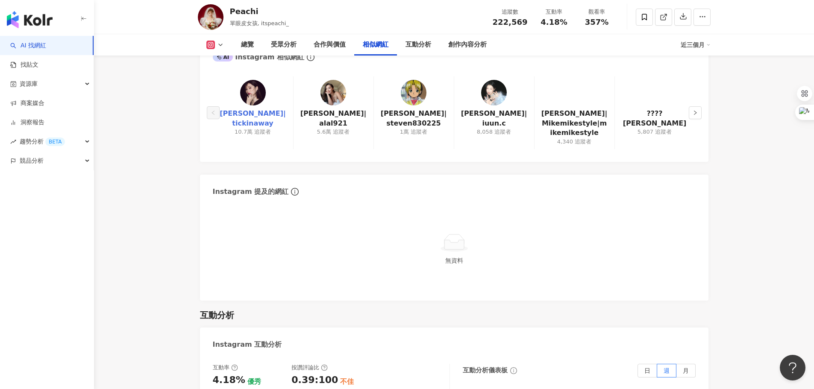
scroll to position [1446, 0]
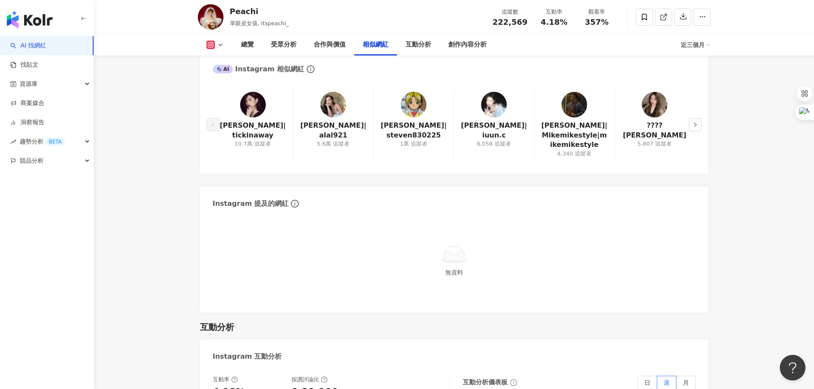
click at [246, 100] on img at bounding box center [253, 105] width 26 height 26
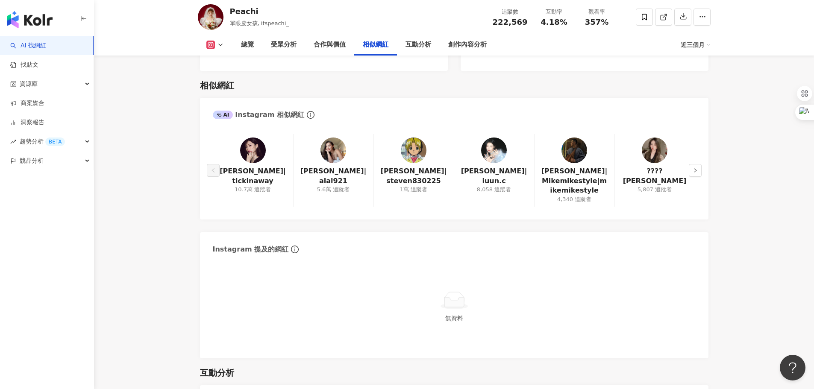
scroll to position [1361, 0]
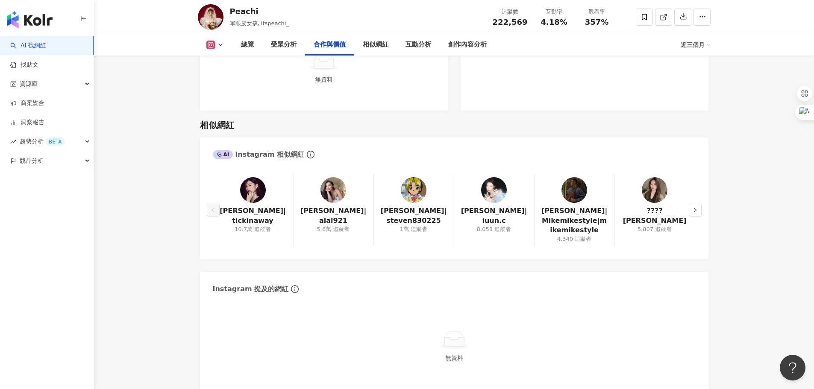
scroll to position [128, 0]
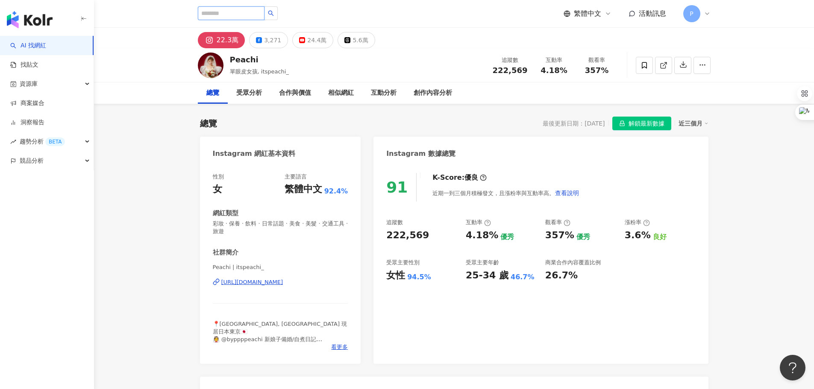
click at [235, 16] on input "search" at bounding box center [231, 13] width 67 height 14
type input "*"
type input "**"
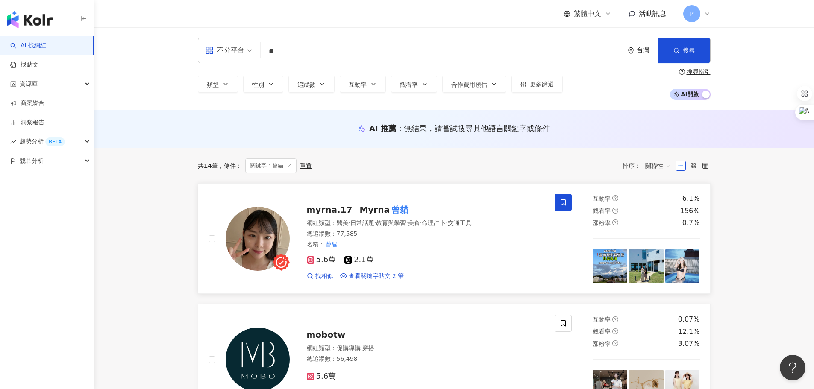
click at [369, 214] on span "Myrna" at bounding box center [374, 210] width 30 height 10
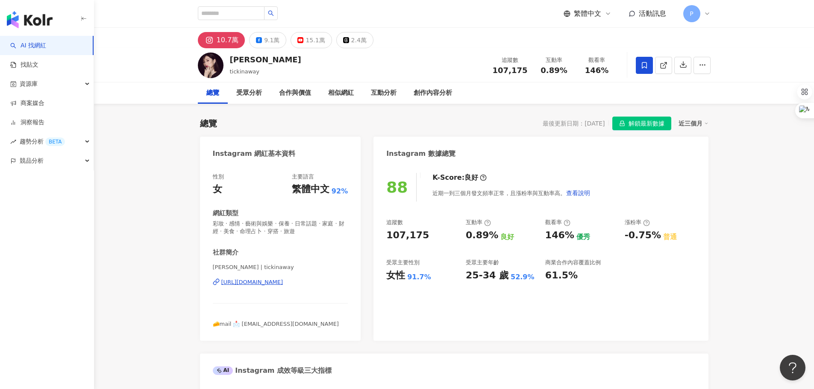
click at [276, 284] on div "https://www.instagram.com/tickinaway/" at bounding box center [252, 283] width 62 height 8
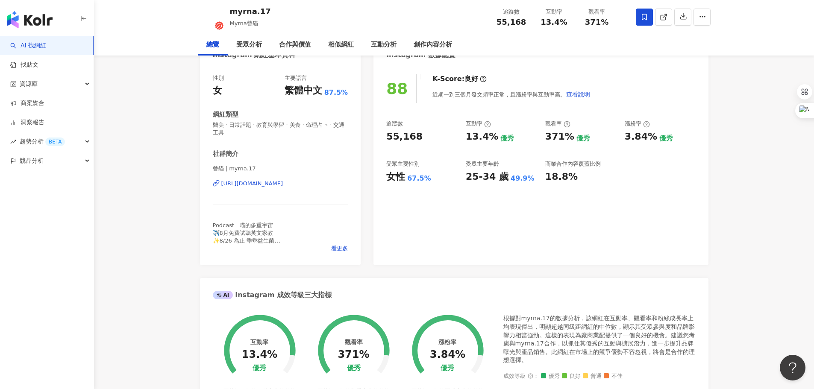
scroll to position [128, 0]
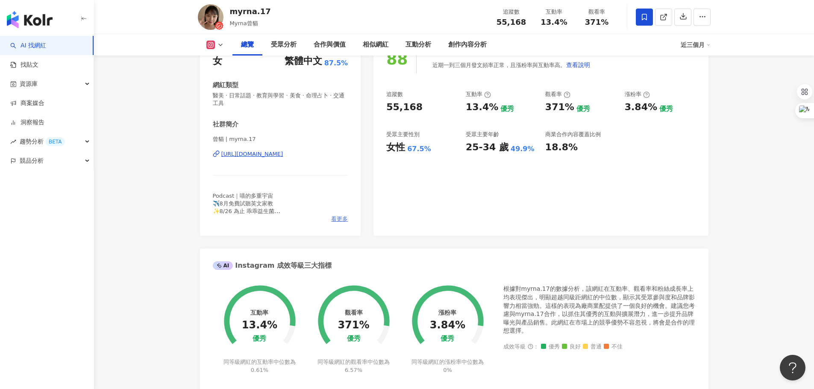
click at [334, 216] on span "看更多" at bounding box center [339, 219] width 17 height 8
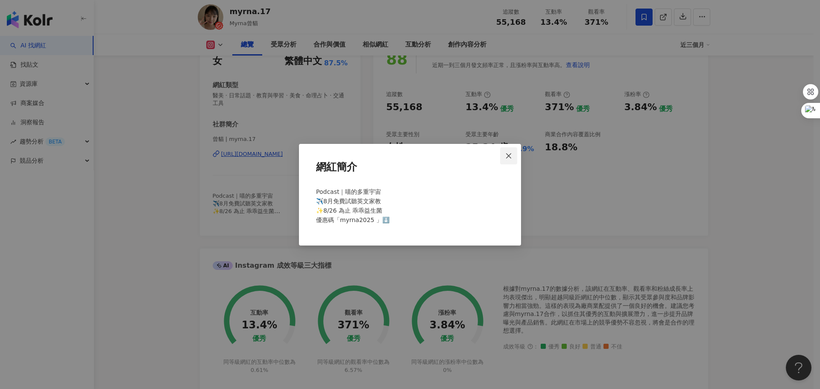
click at [505, 152] on icon "close" at bounding box center [508, 155] width 7 height 7
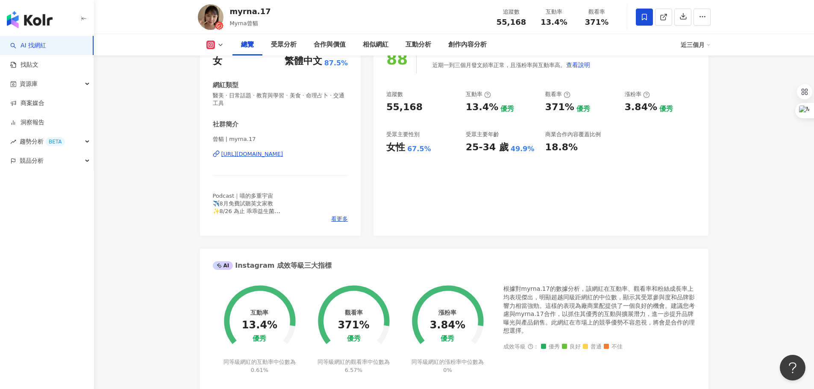
click at [283, 155] on div "https://www.instagram.com/myrna.17/" at bounding box center [252, 154] width 62 height 8
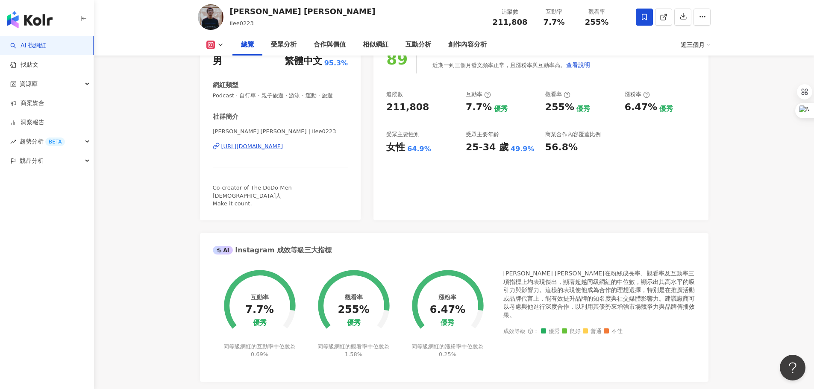
scroll to position [43, 0]
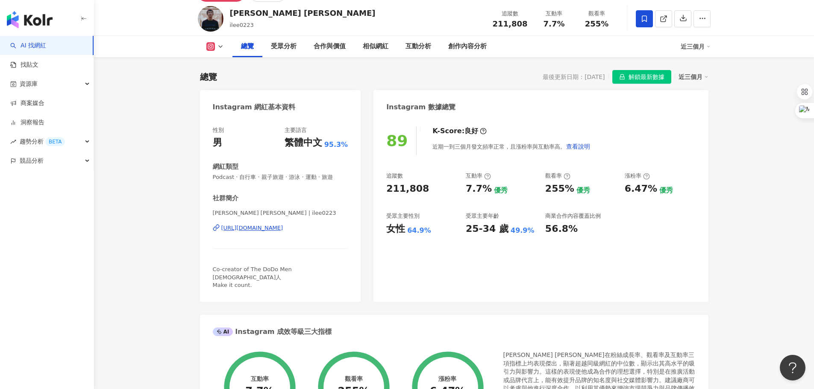
click at [251, 232] on div "[URL][DOMAIN_NAME]" at bounding box center [252, 228] width 62 height 8
